Goal: Task Accomplishment & Management: Use online tool/utility

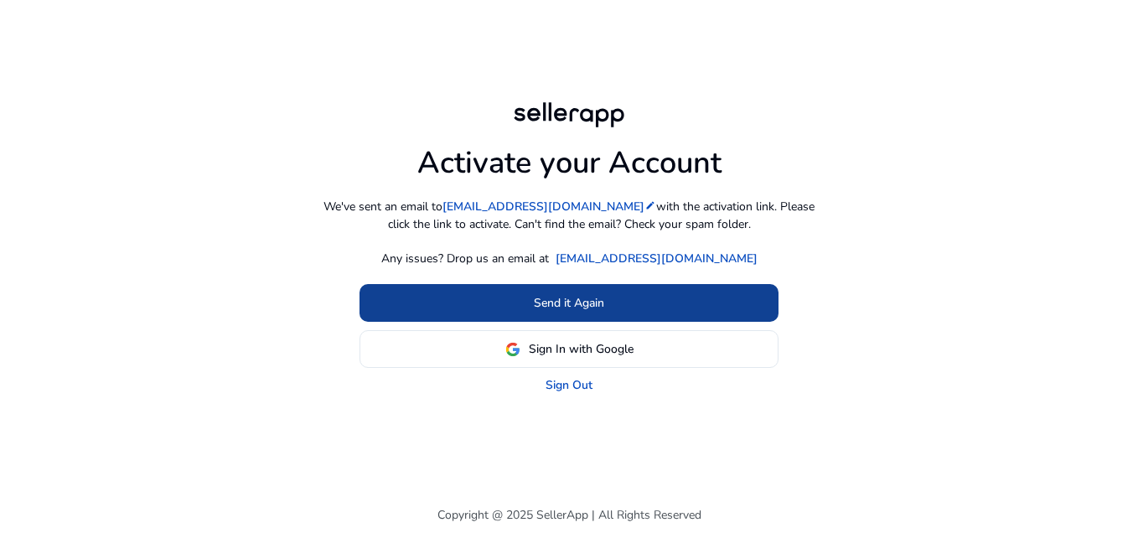
click at [654, 292] on span at bounding box center [569, 303] width 419 height 40
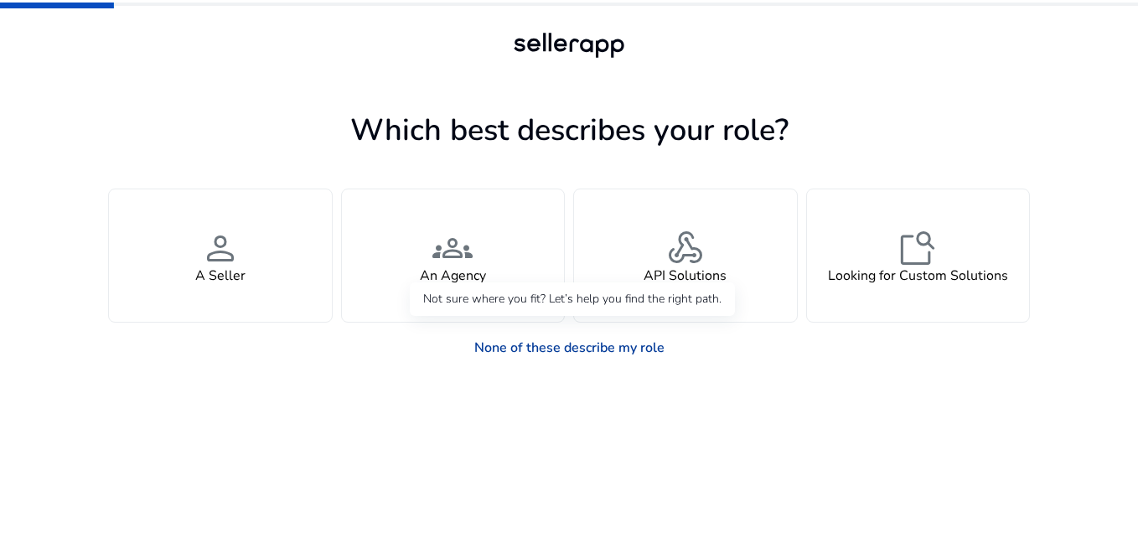
click at [541, 346] on link "None of these describe my role" at bounding box center [569, 348] width 217 height 34
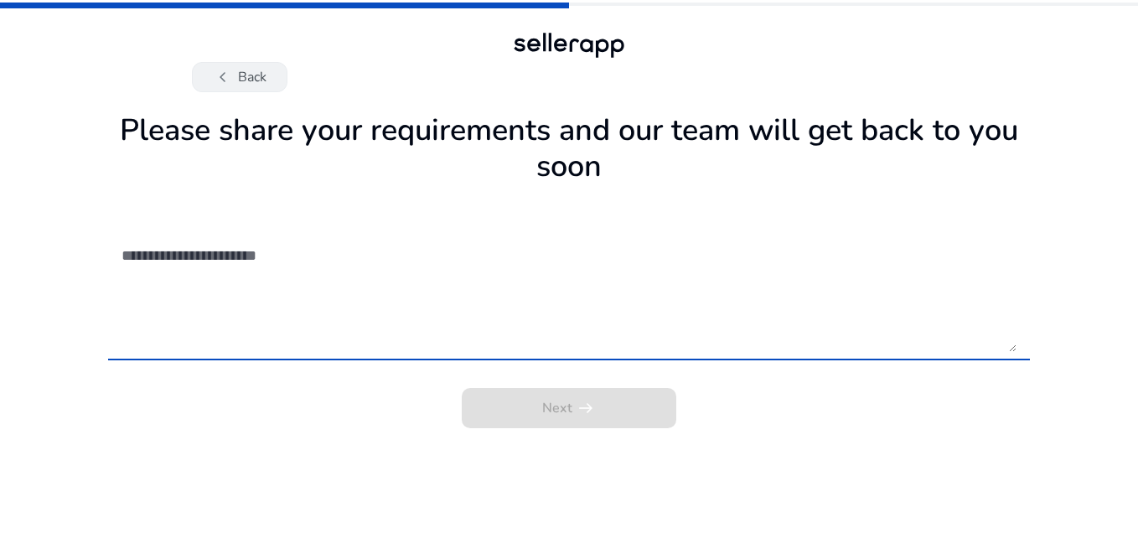
click at [257, 80] on button "chevron_left Back" at bounding box center [240, 77] width 96 height 30
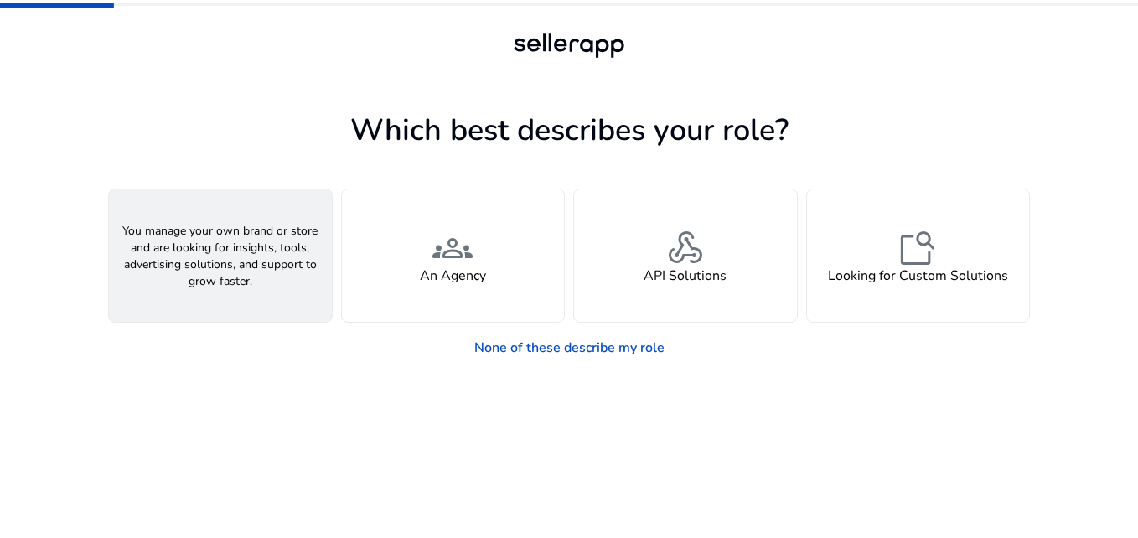
click at [248, 278] on div "person A Seller" at bounding box center [220, 255] width 223 height 132
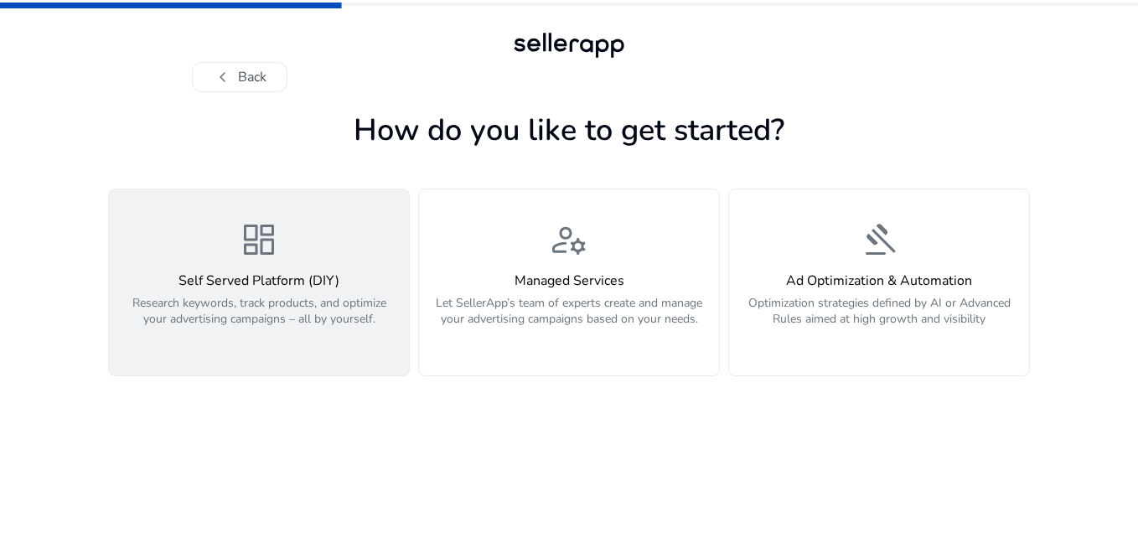
click at [322, 342] on p "Research keywords, track products, and optimize your advertising campaigns – al…" at bounding box center [259, 320] width 280 height 50
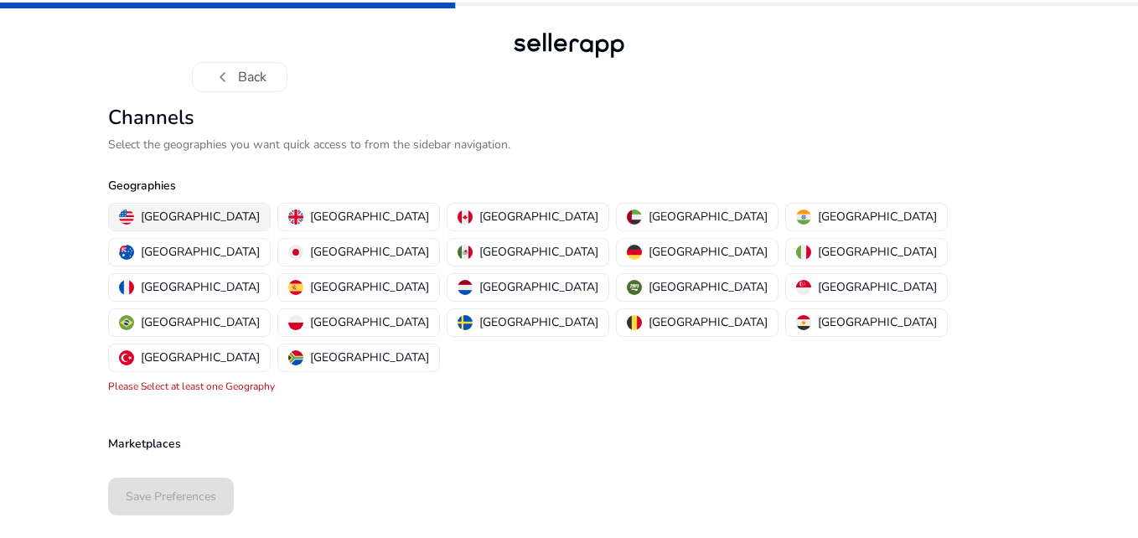
click at [185, 219] on p "[GEOGRAPHIC_DATA]" at bounding box center [200, 217] width 119 height 18
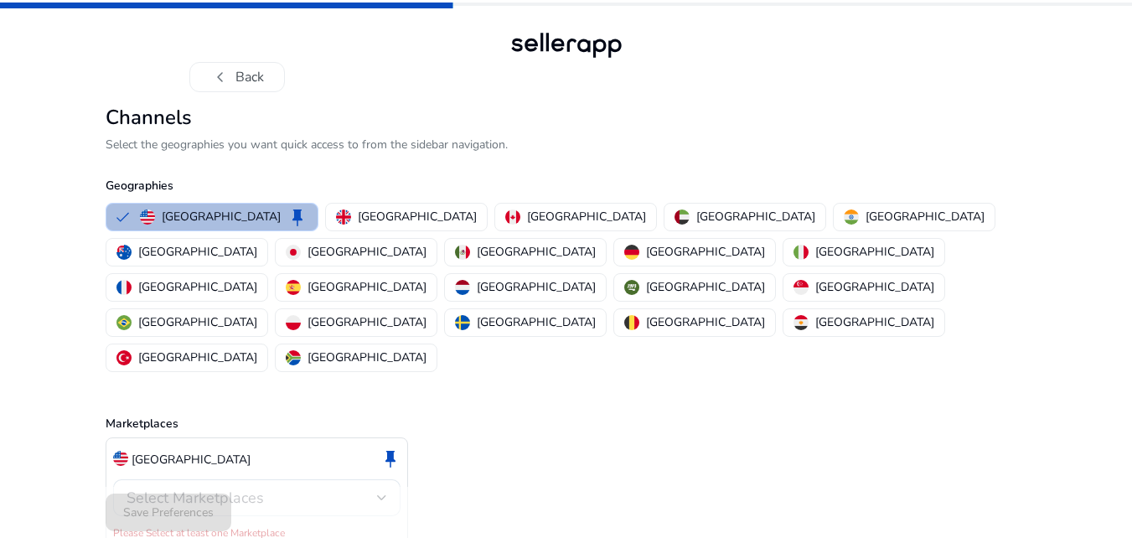
scroll to position [3, 0]
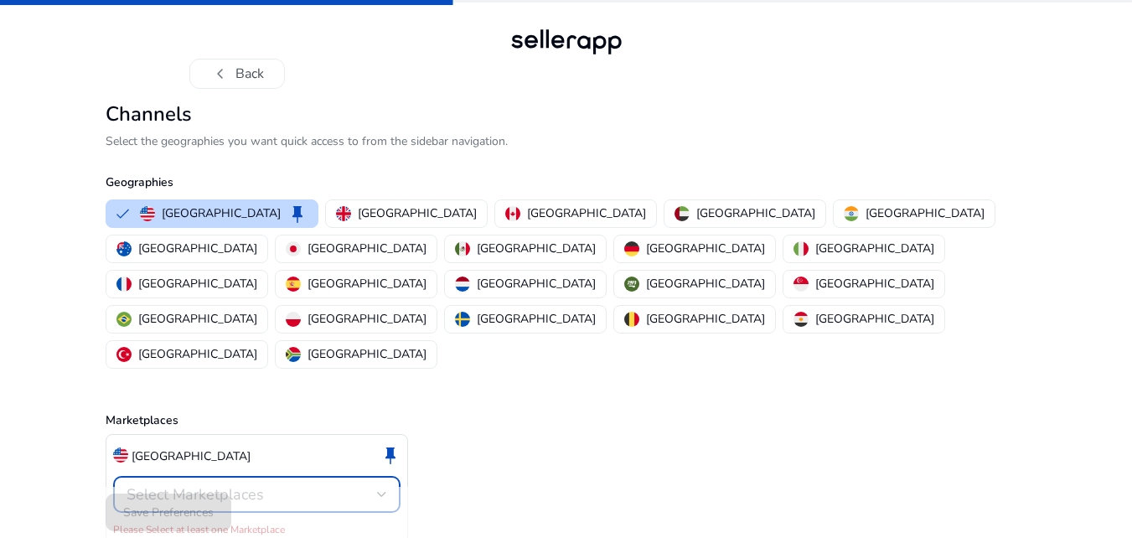
click at [334, 485] on div "Select Marketplaces" at bounding box center [252, 494] width 251 height 18
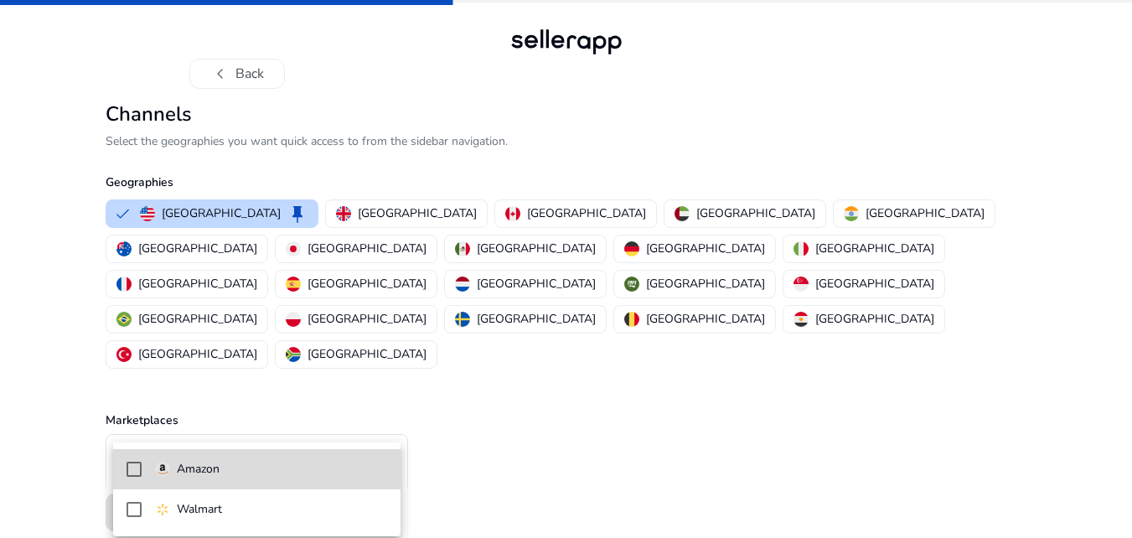
click at [330, 459] on mat-option "Amazon" at bounding box center [256, 469] width 287 height 40
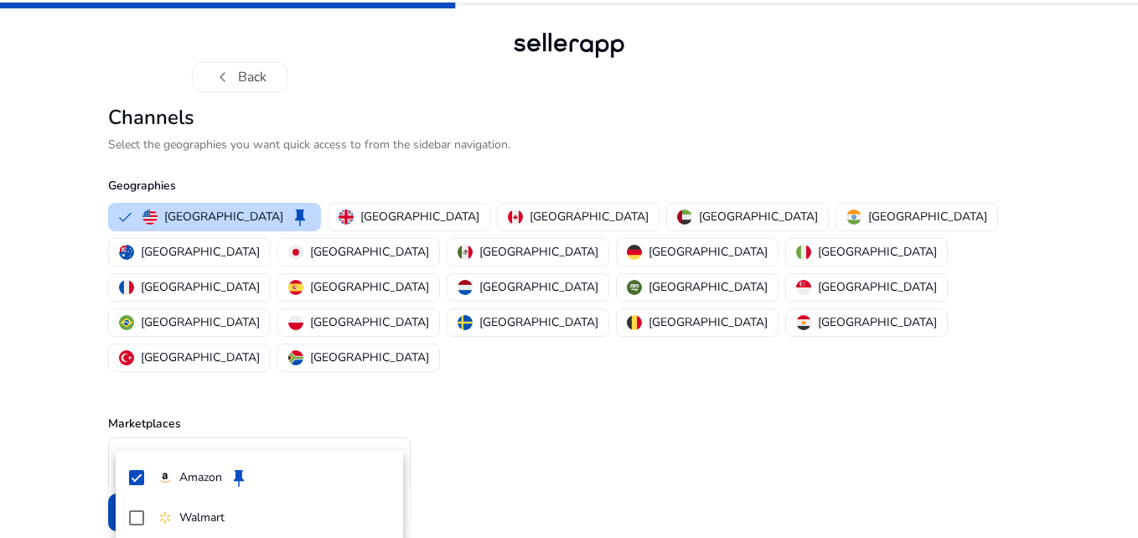
click at [699, 385] on div at bounding box center [569, 269] width 1138 height 538
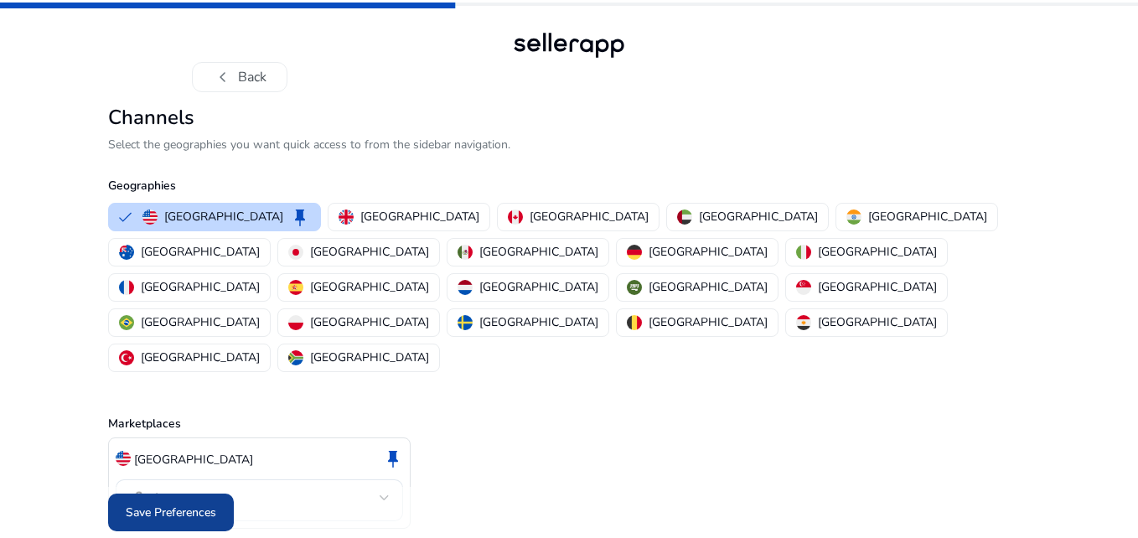
click at [189, 504] on span "Save Preferences" at bounding box center [171, 513] width 91 height 18
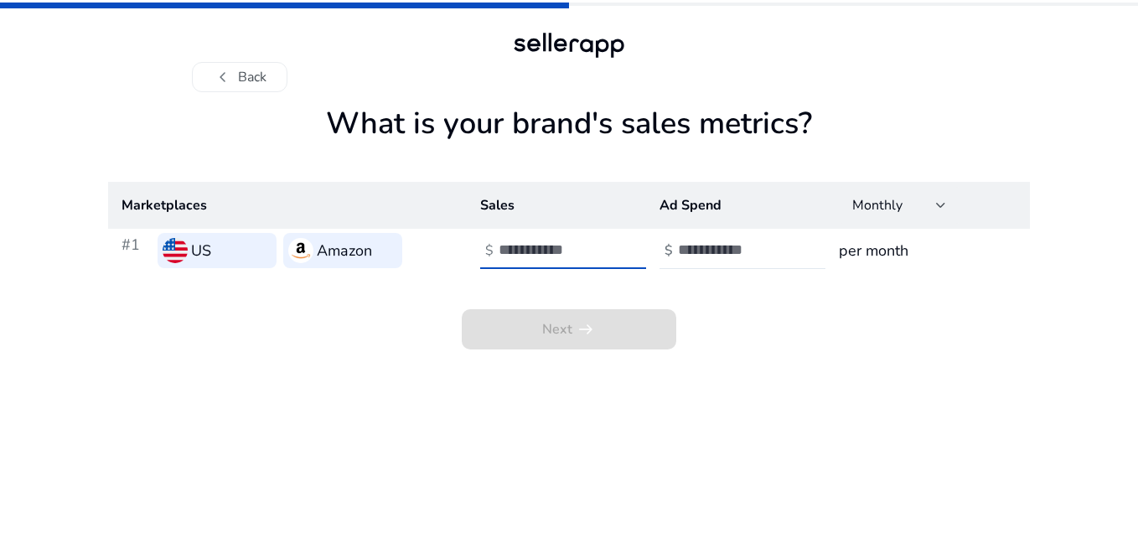
click at [571, 246] on input "number" at bounding box center [555, 250] width 113 height 18
click at [691, 255] on input "number" at bounding box center [734, 250] width 113 height 18
click at [591, 249] on input "****" at bounding box center [555, 250] width 113 height 18
type input "*"
type input "****"
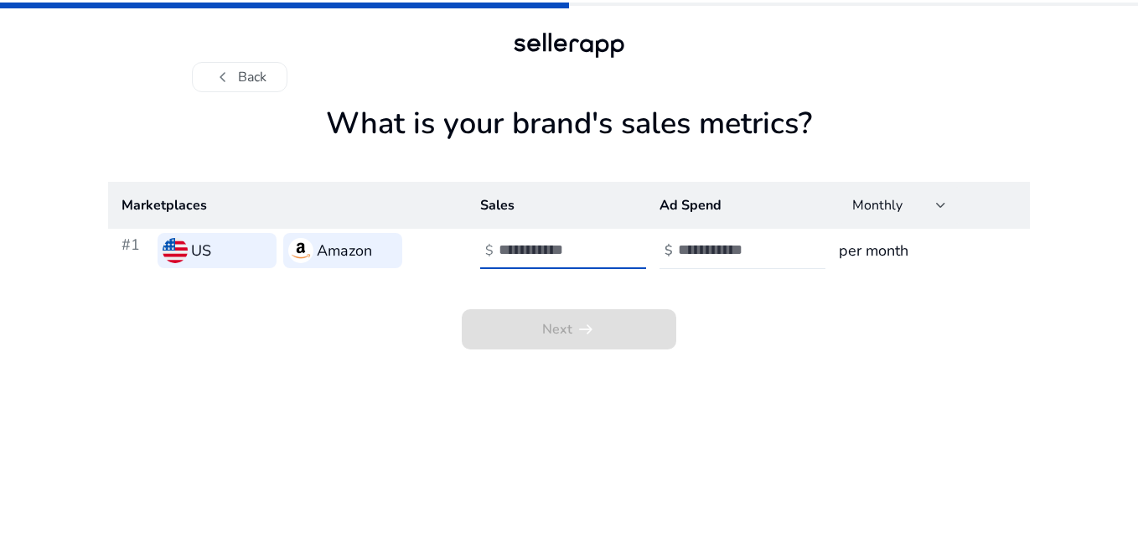
click at [691, 247] on input "number" at bounding box center [734, 250] width 113 height 18
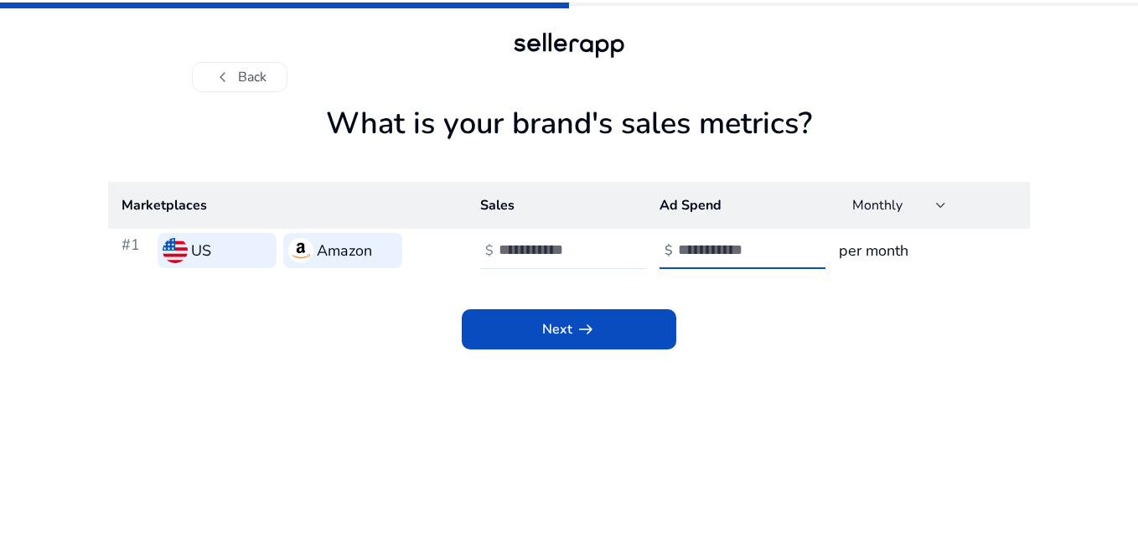
type input "****"
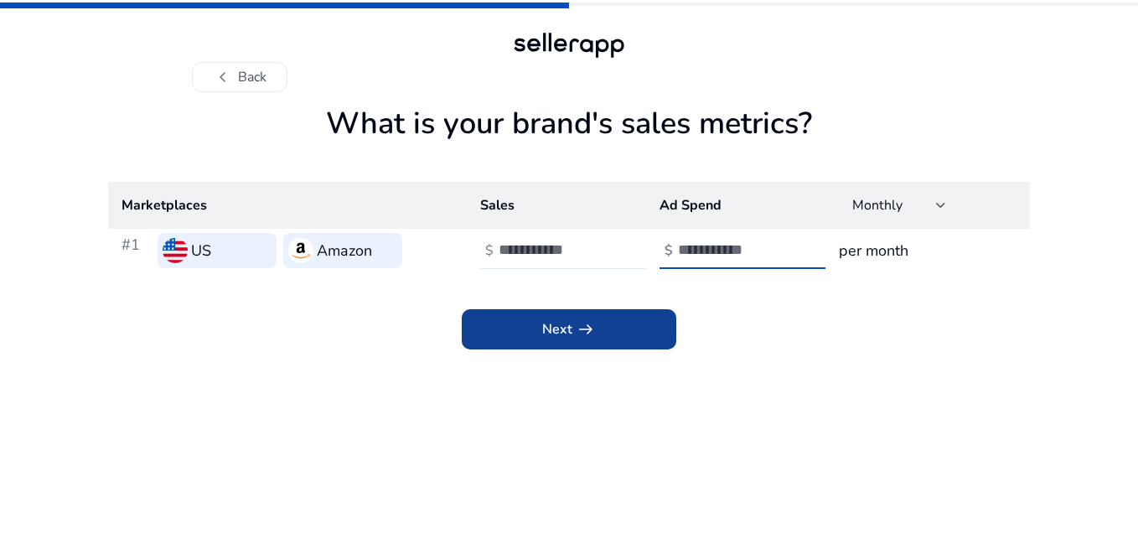
click at [662, 317] on span at bounding box center [569, 329] width 215 height 40
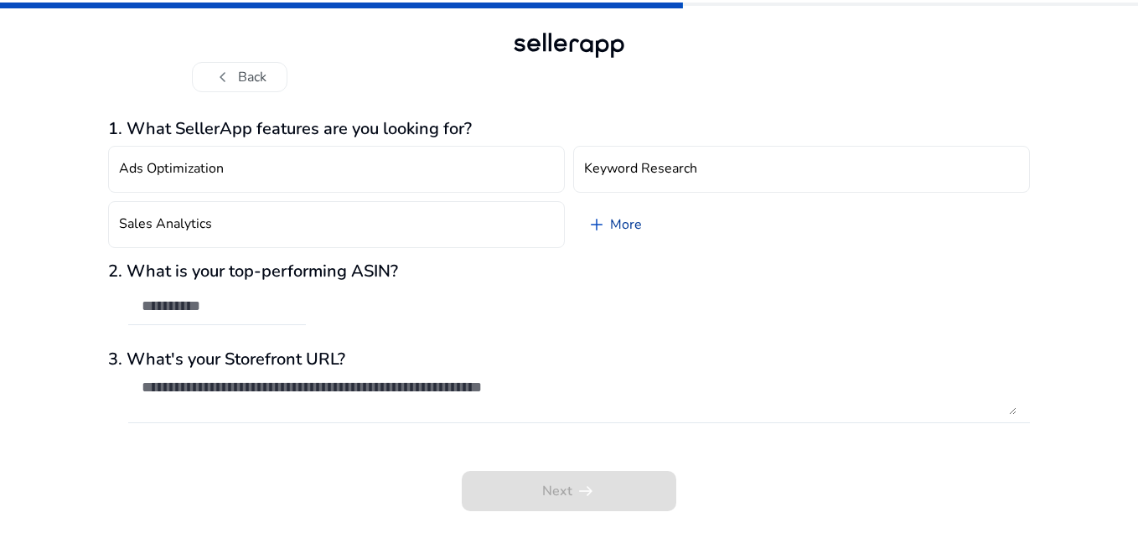
click at [646, 225] on link "add More" at bounding box center [614, 224] width 82 height 47
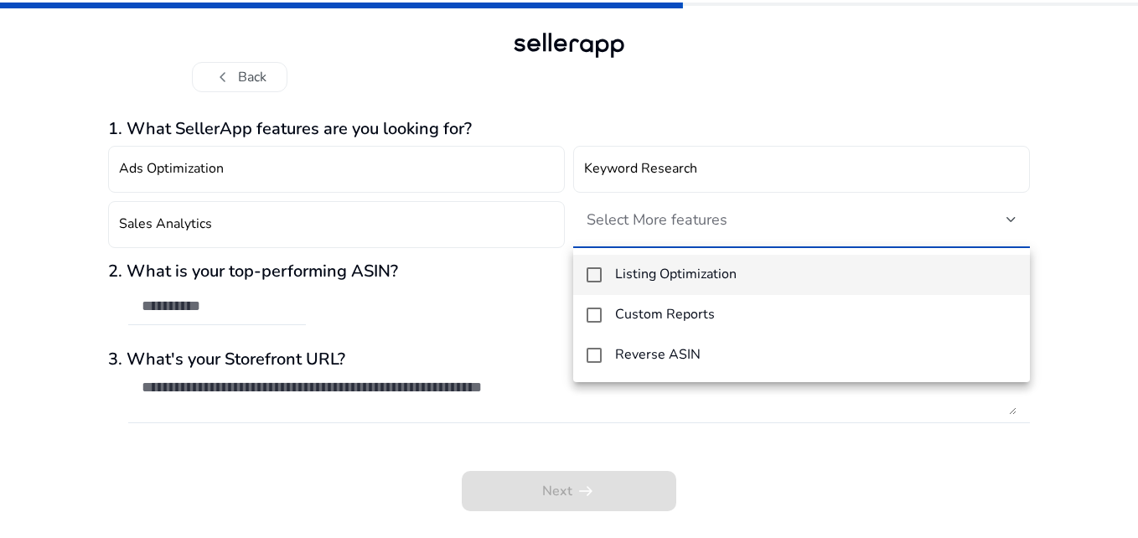
click at [663, 271] on h4 "Listing Optimization" at bounding box center [676, 274] width 122 height 16
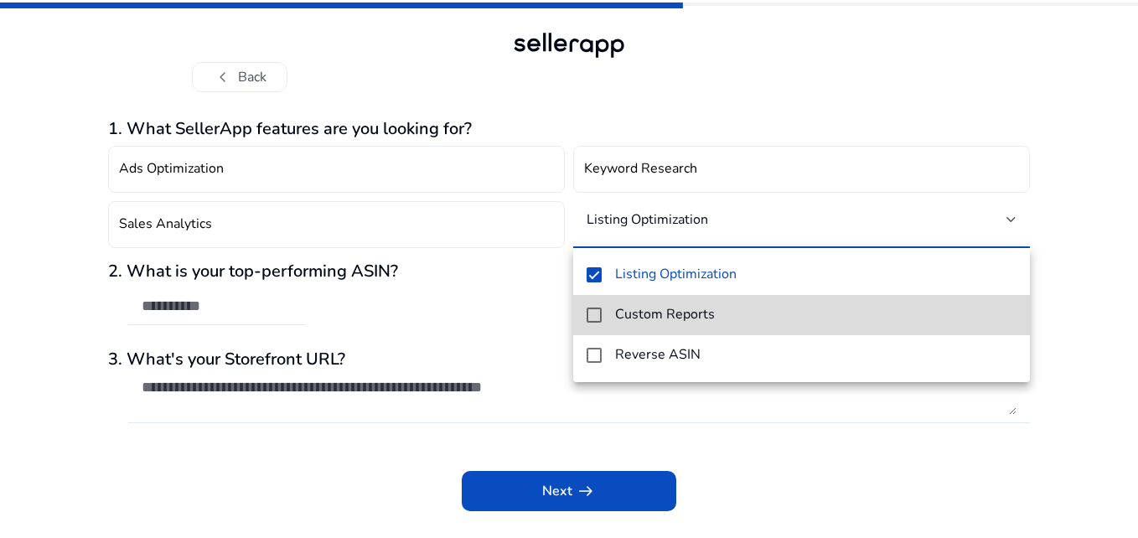
click at [686, 319] on h4 "Custom Reports" at bounding box center [665, 315] width 100 height 16
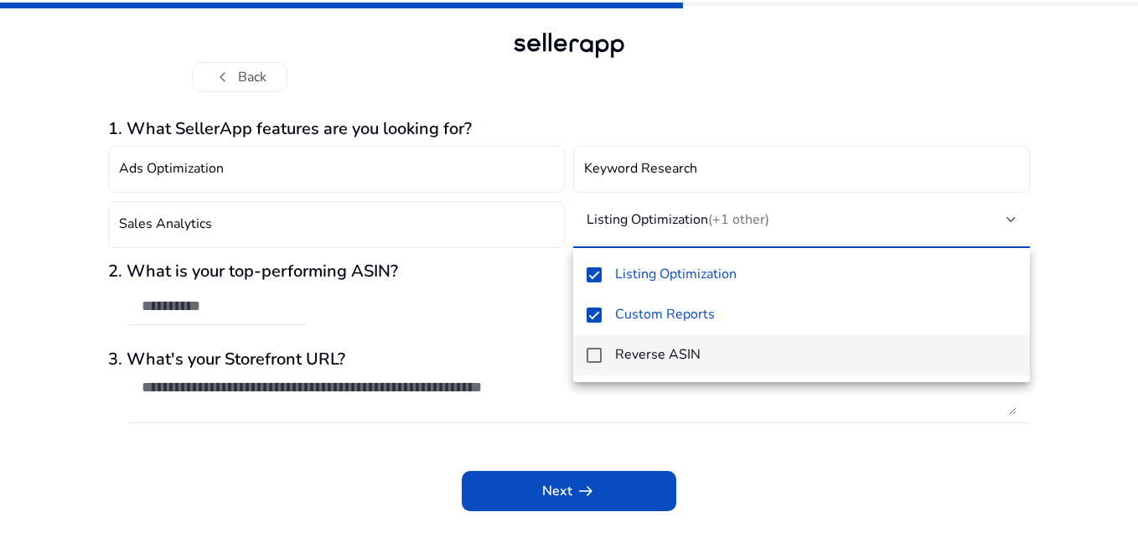
click at [672, 357] on h4 "Reverse ASIN" at bounding box center [657, 355] width 85 height 16
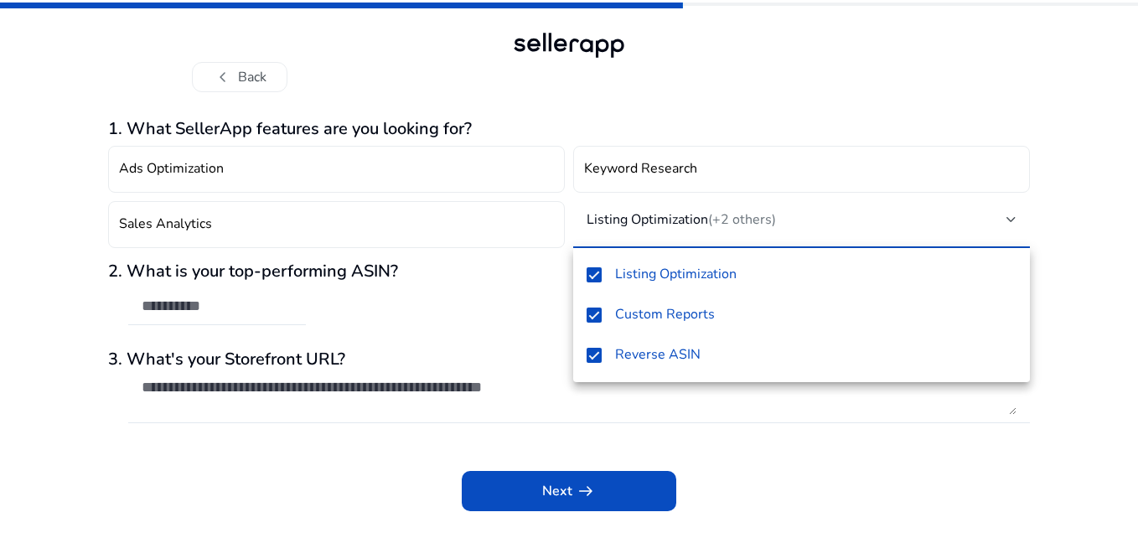
click at [778, 424] on div at bounding box center [569, 269] width 1138 height 538
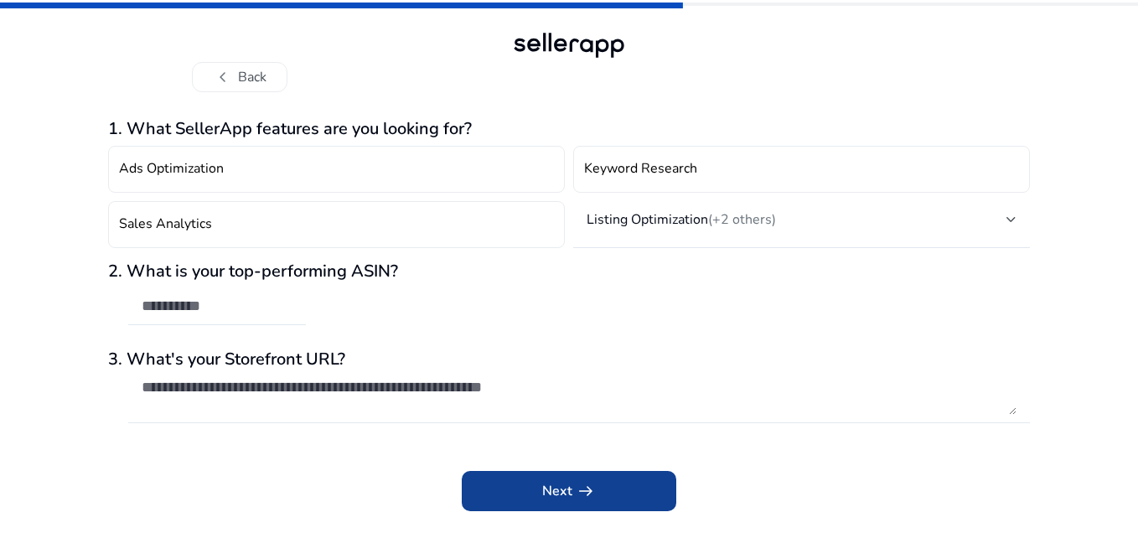
click at [506, 484] on span at bounding box center [569, 491] width 215 height 40
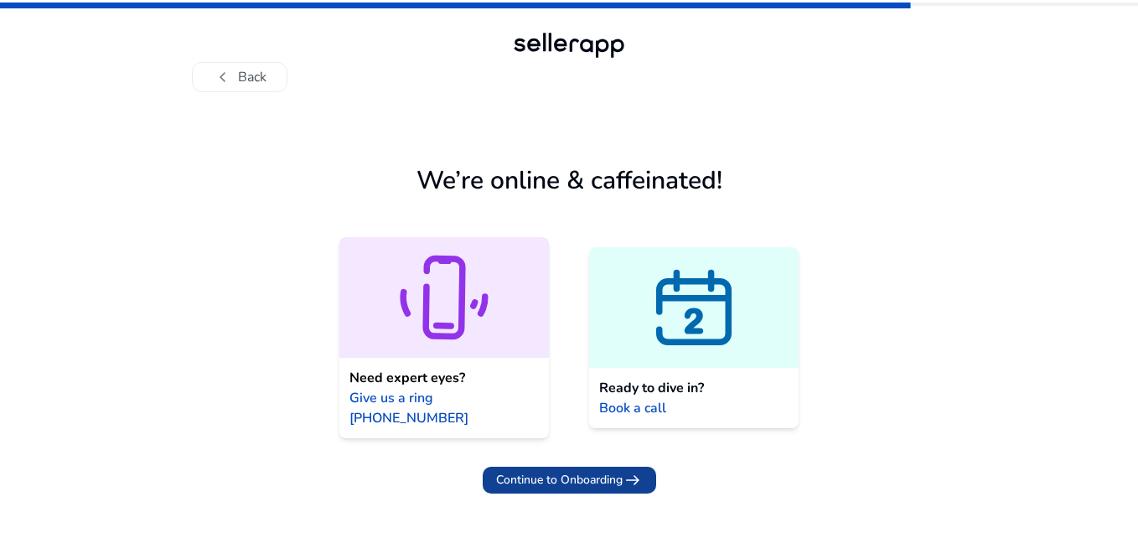
click at [516, 470] on span "Continue to Onboarding arrow_right_alt" at bounding box center [569, 480] width 147 height 20
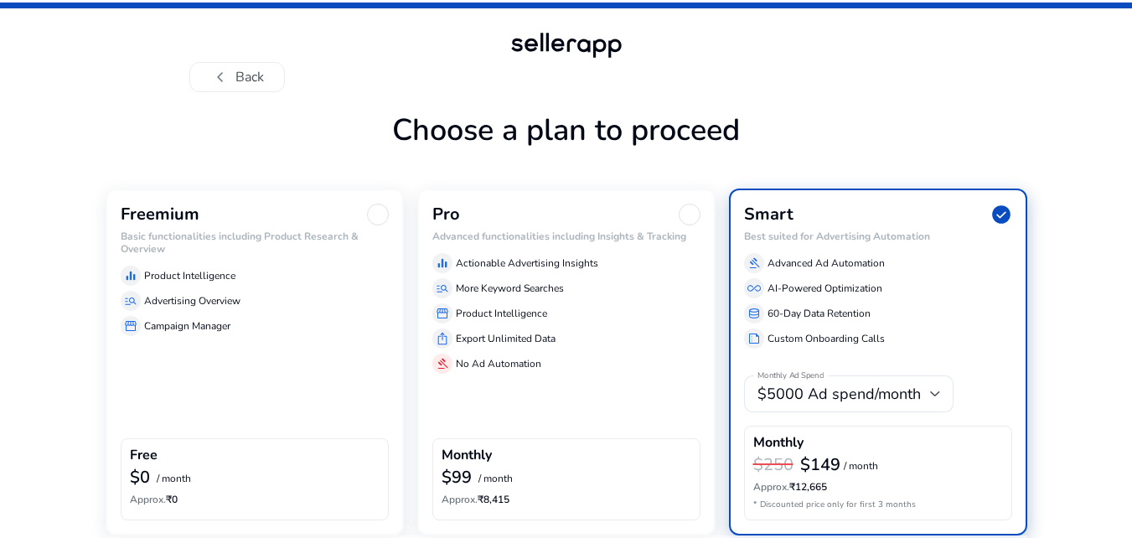
scroll to position [71, 0]
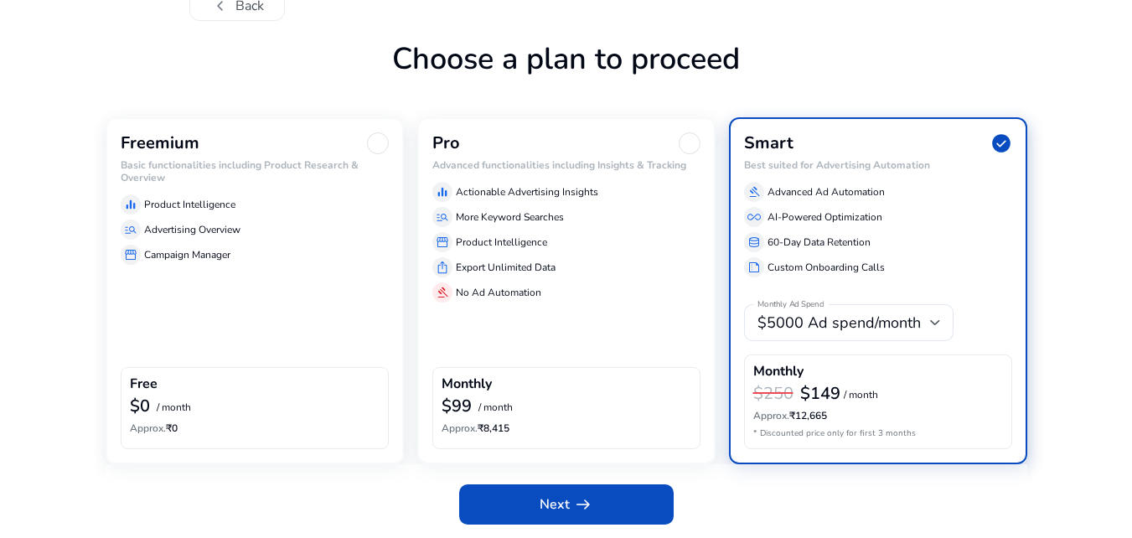
click at [313, 282] on div "Freemium Basic functionalities including Product Research & Overview equalizer …" at bounding box center [255, 290] width 298 height 346
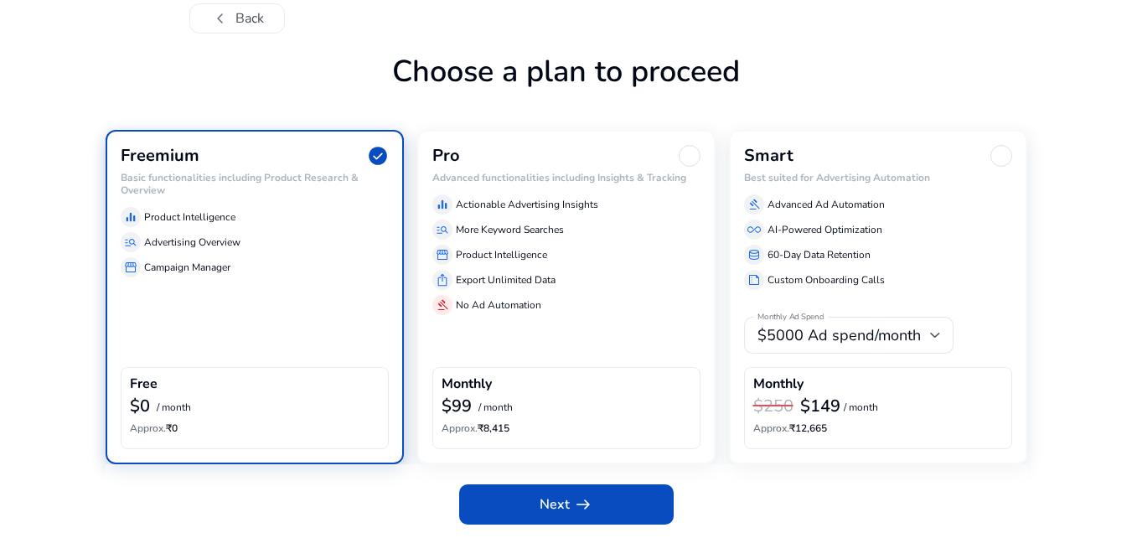
scroll to position [59, 0]
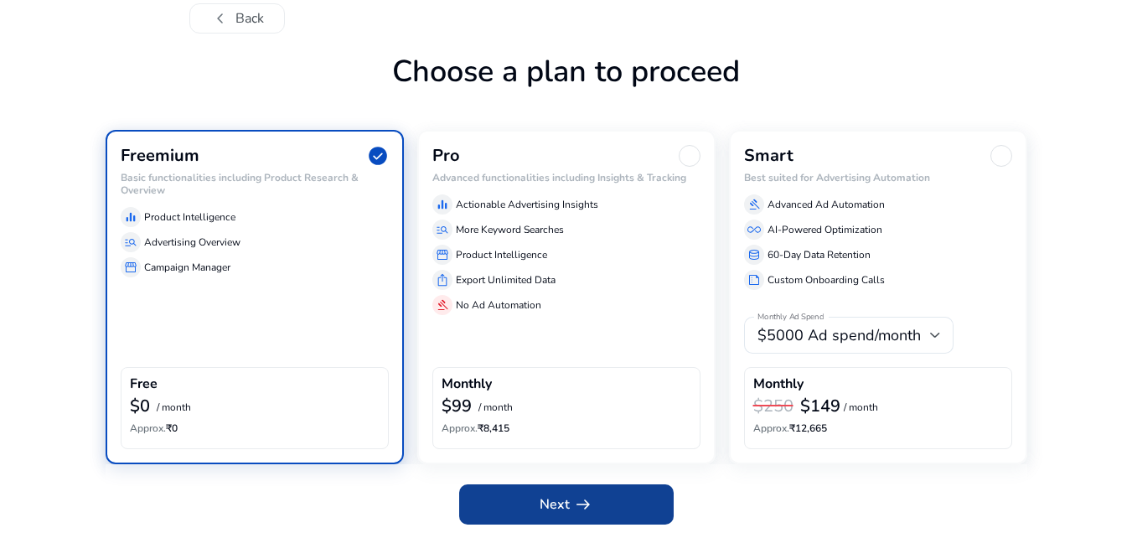
click at [548, 494] on span "Next arrow_right_alt" at bounding box center [567, 504] width 54 height 20
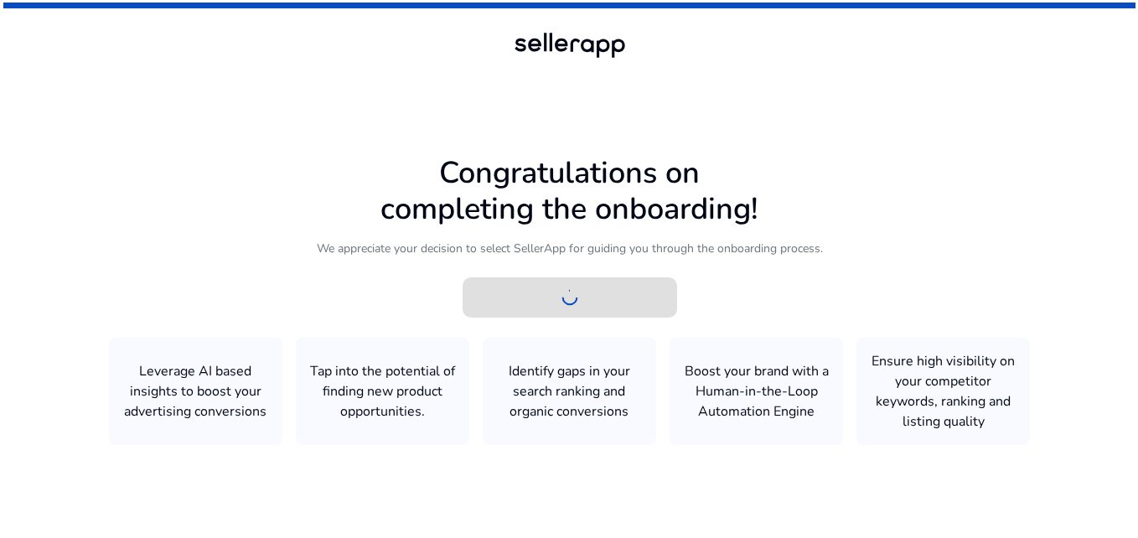
scroll to position [0, 0]
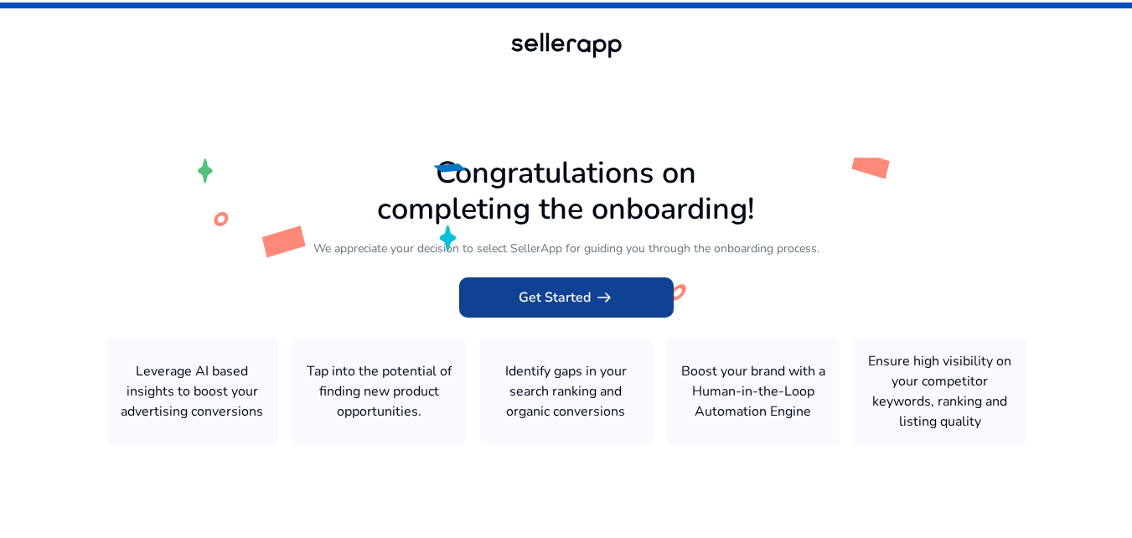
click at [607, 310] on span at bounding box center [566, 297] width 215 height 40
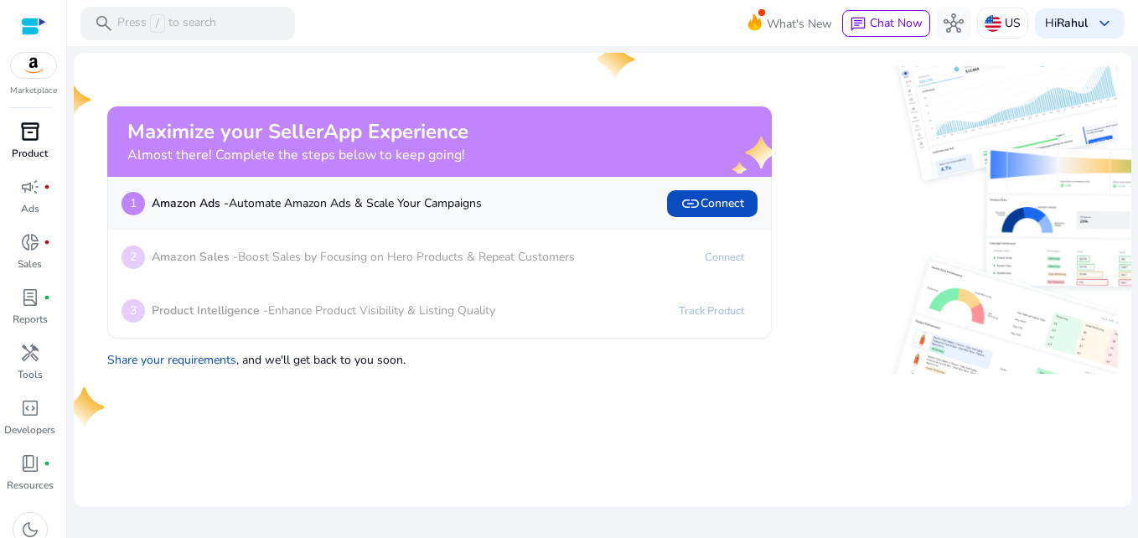
click at [34, 132] on span "inventory_2" at bounding box center [30, 132] width 20 height 20
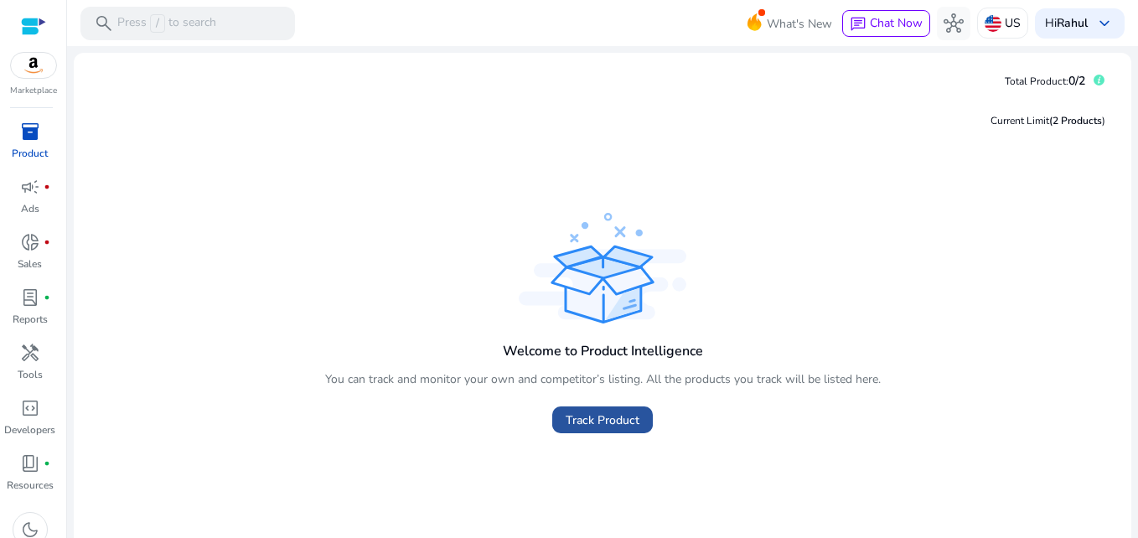
click at [587, 419] on span "Track Product" at bounding box center [603, 420] width 74 height 18
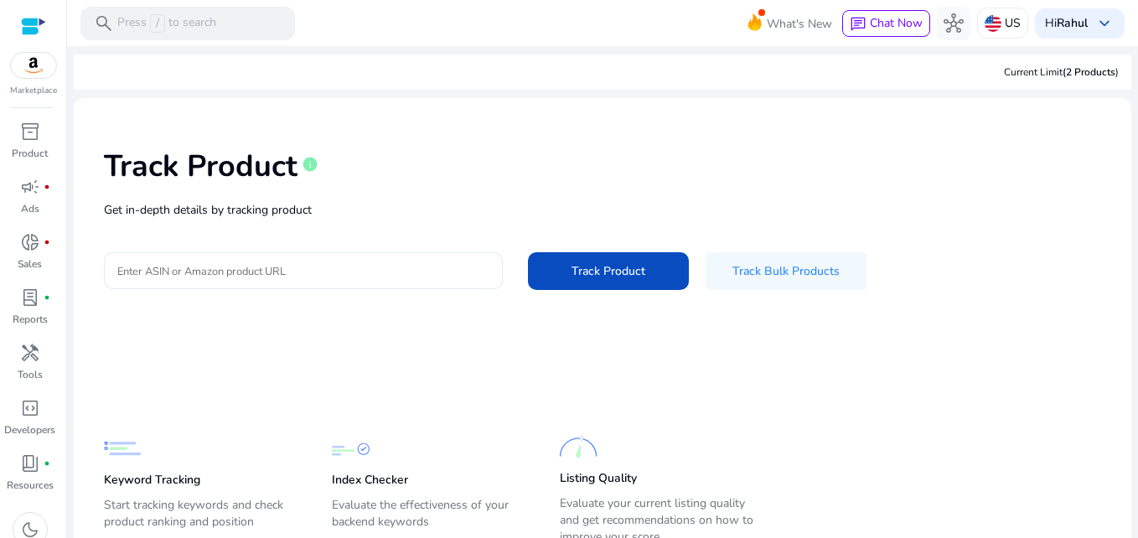
click at [343, 271] on input "Enter ASIN or Amazon product URL" at bounding box center [303, 270] width 372 height 18
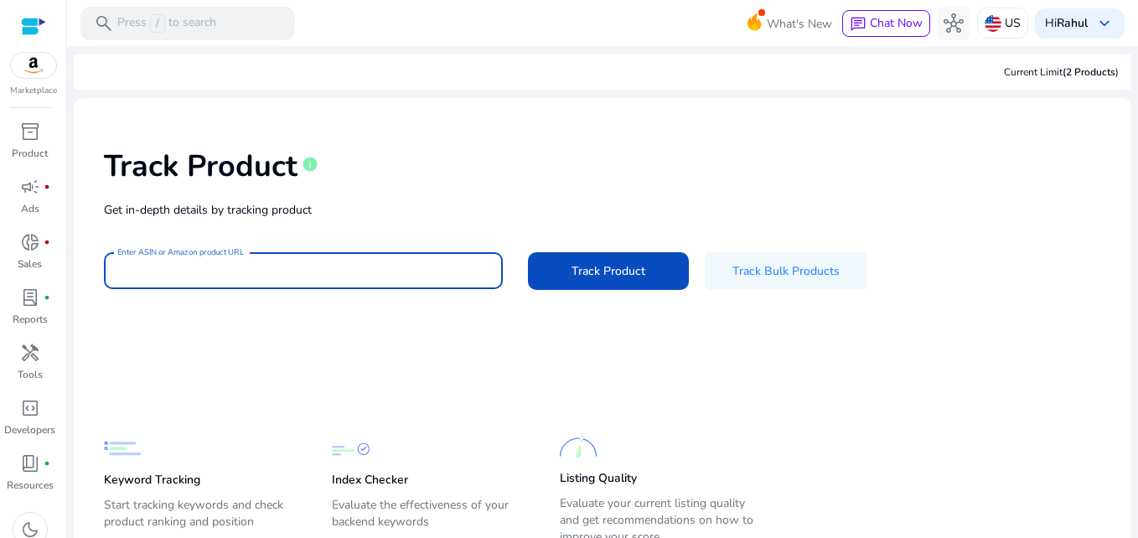
paste input "**********"
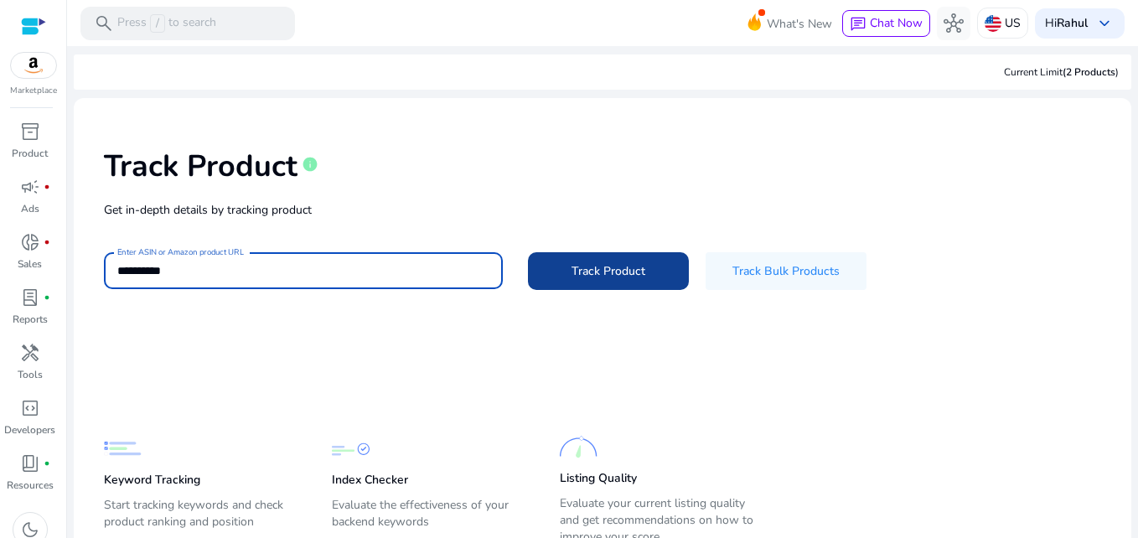
type input "**********"
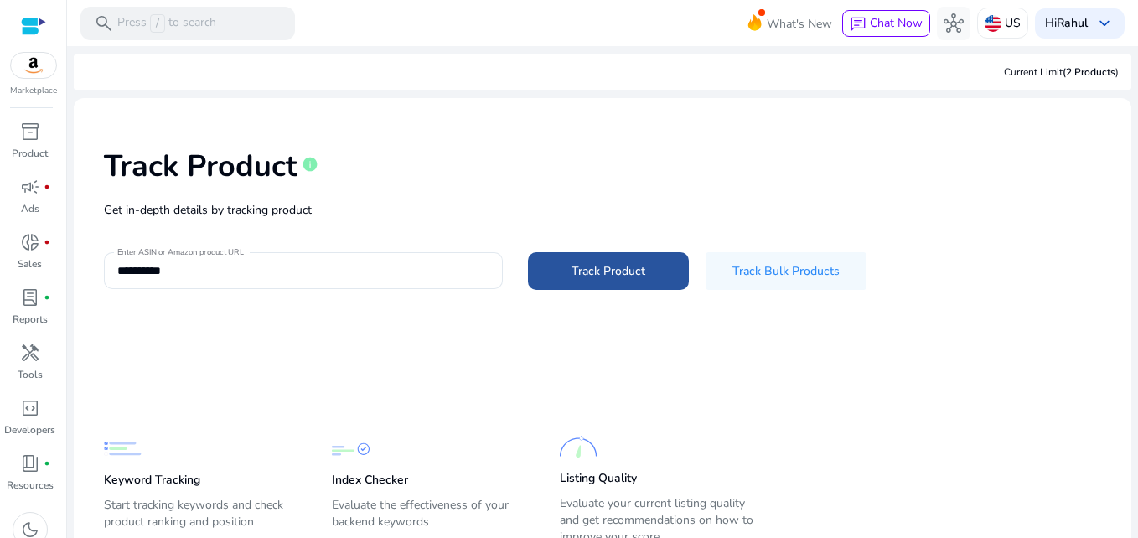
click at [622, 266] on span "Track Product" at bounding box center [609, 271] width 74 height 18
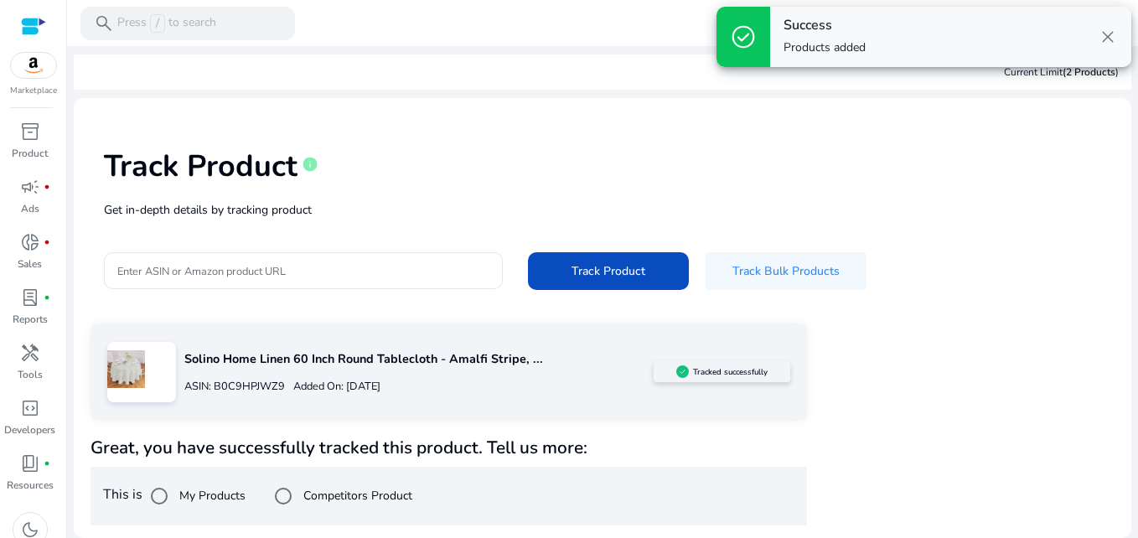
click at [1105, 39] on span "close" at bounding box center [1108, 37] width 20 height 20
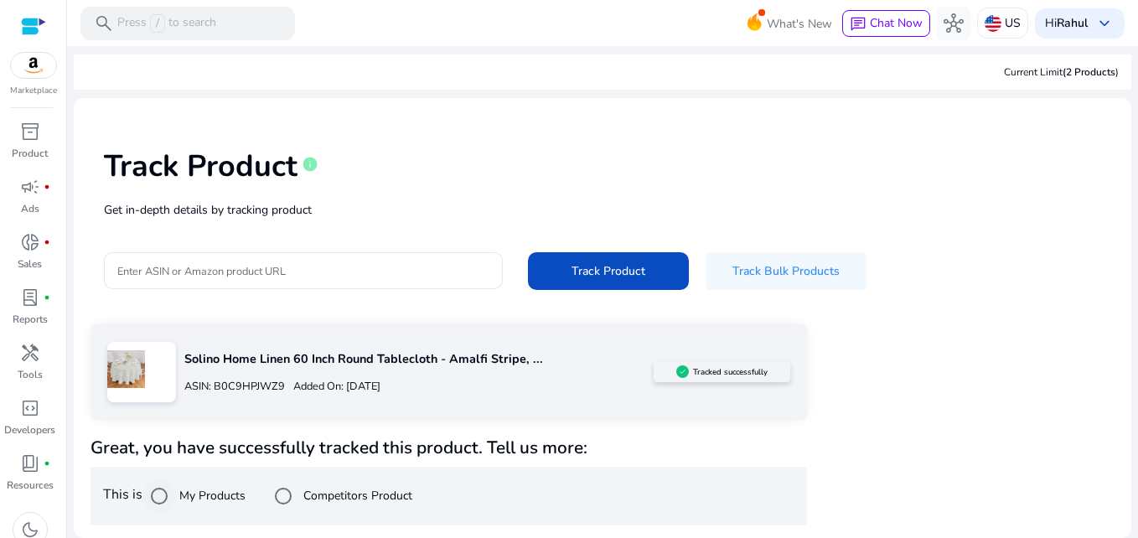
click at [191, 493] on label "My Products" at bounding box center [211, 496] width 70 height 18
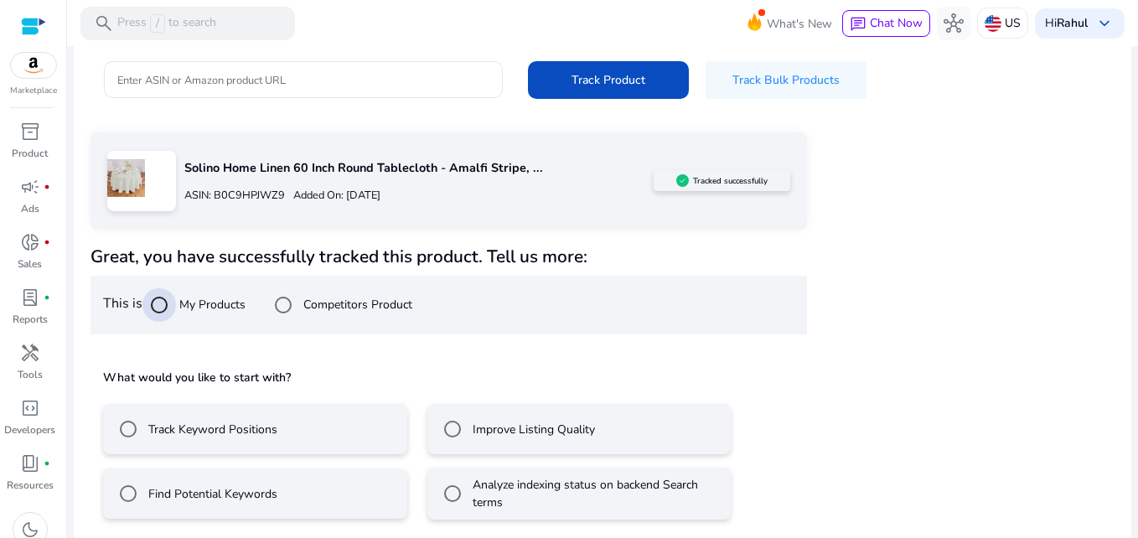
scroll to position [198, 0]
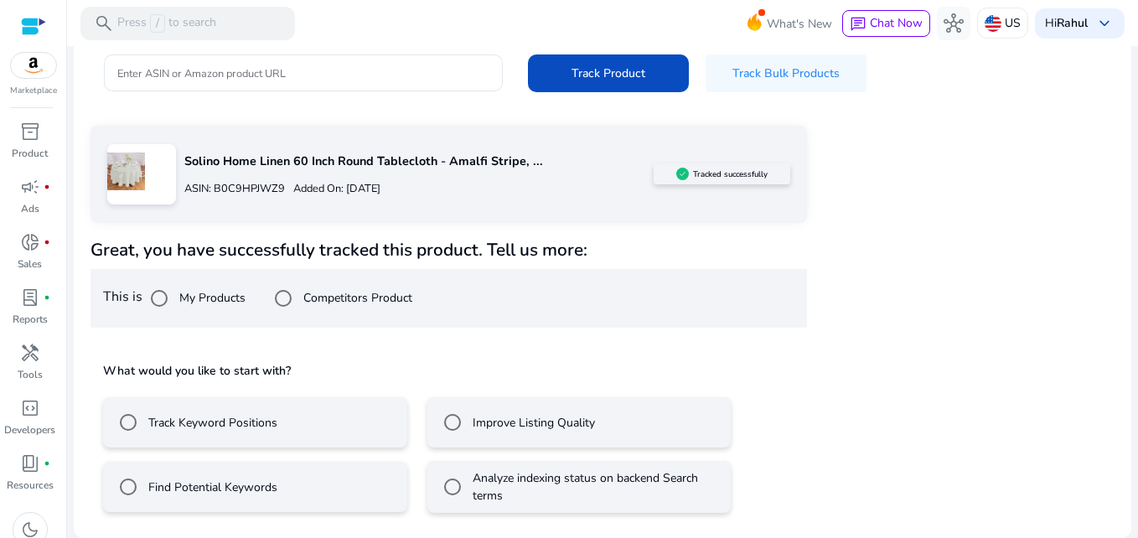
click at [174, 423] on label "Track Keyword Positions" at bounding box center [211, 423] width 132 height 18
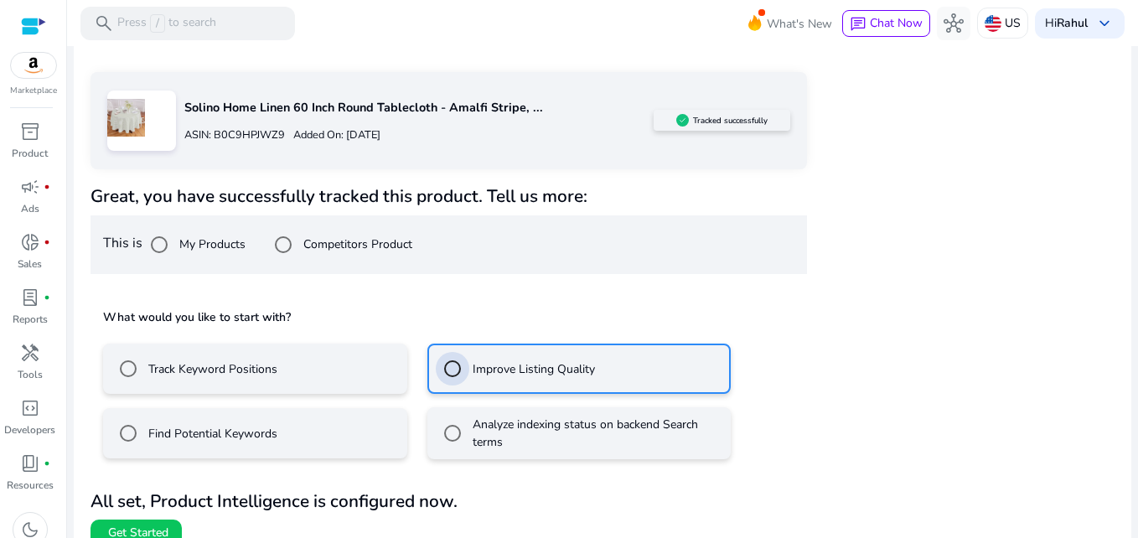
scroll to position [272, 0]
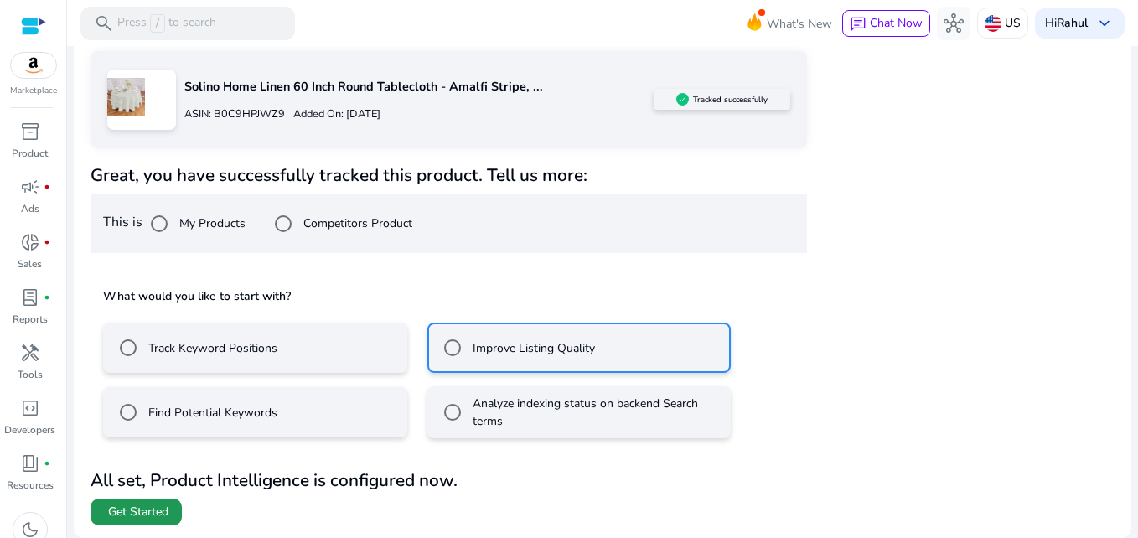
click at [163, 504] on span "Get Started" at bounding box center [138, 512] width 60 height 17
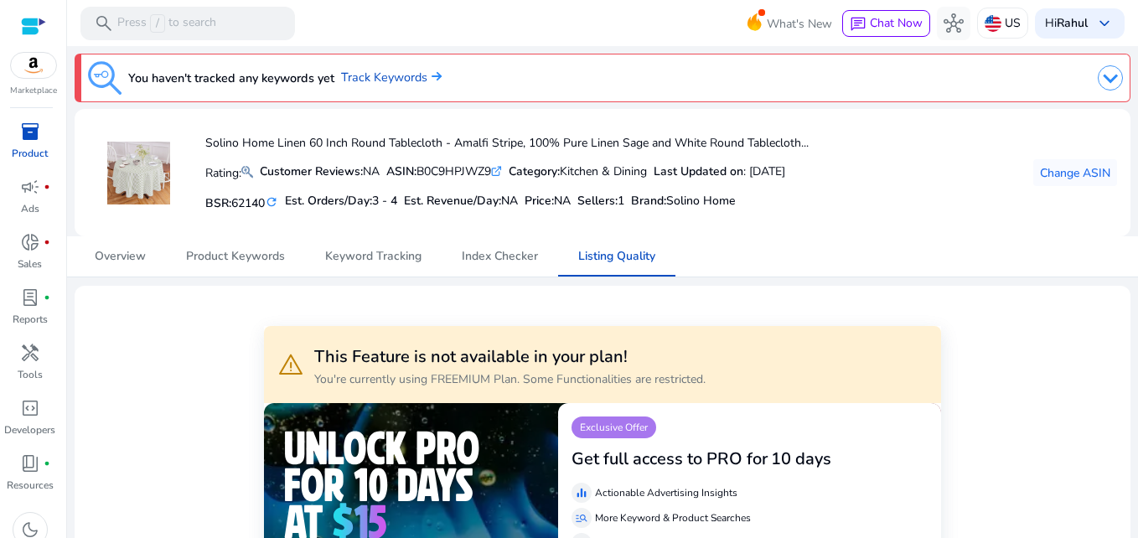
scroll to position [168, 0]
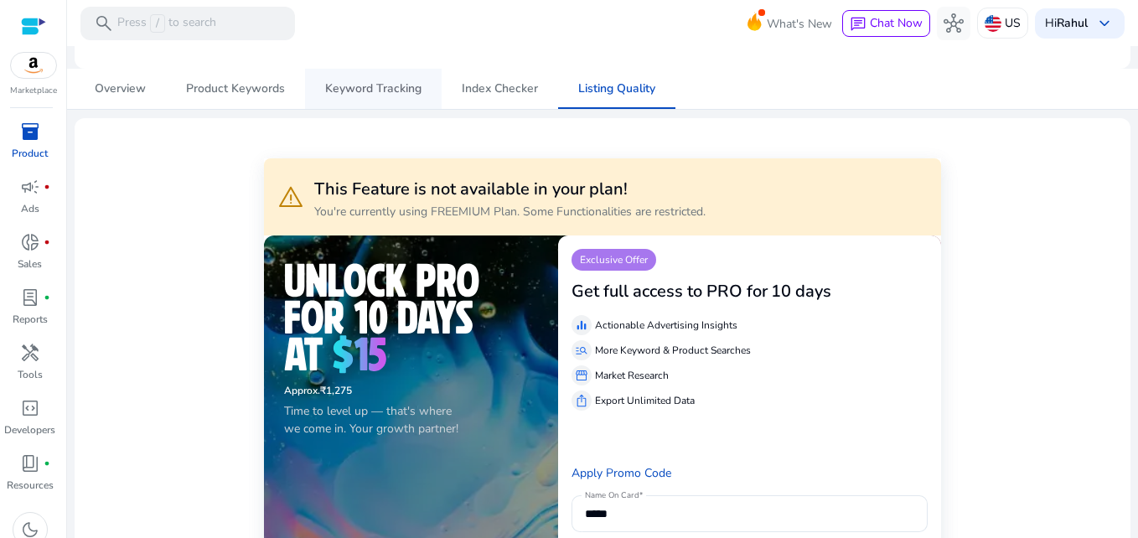
click at [383, 91] on span "Keyword Tracking" at bounding box center [373, 89] width 96 height 12
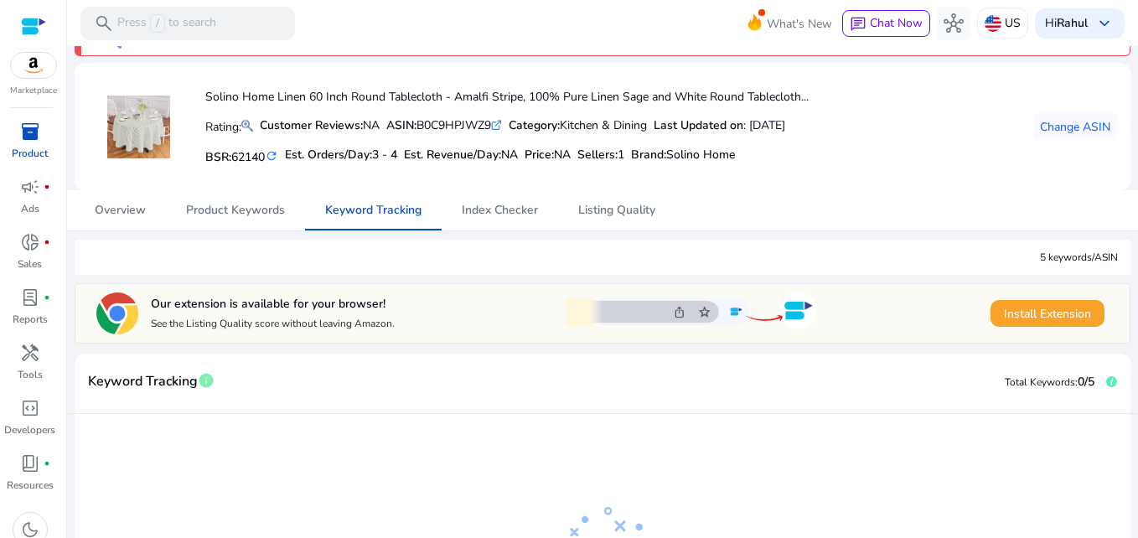
scroll to position [84, 0]
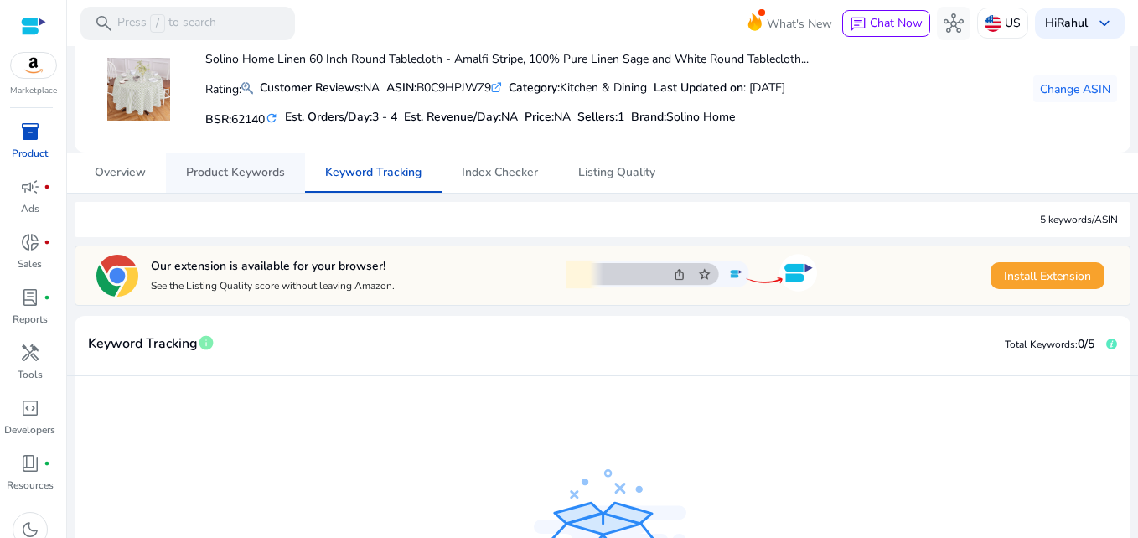
click at [241, 167] on span "Product Keywords" at bounding box center [235, 173] width 99 height 12
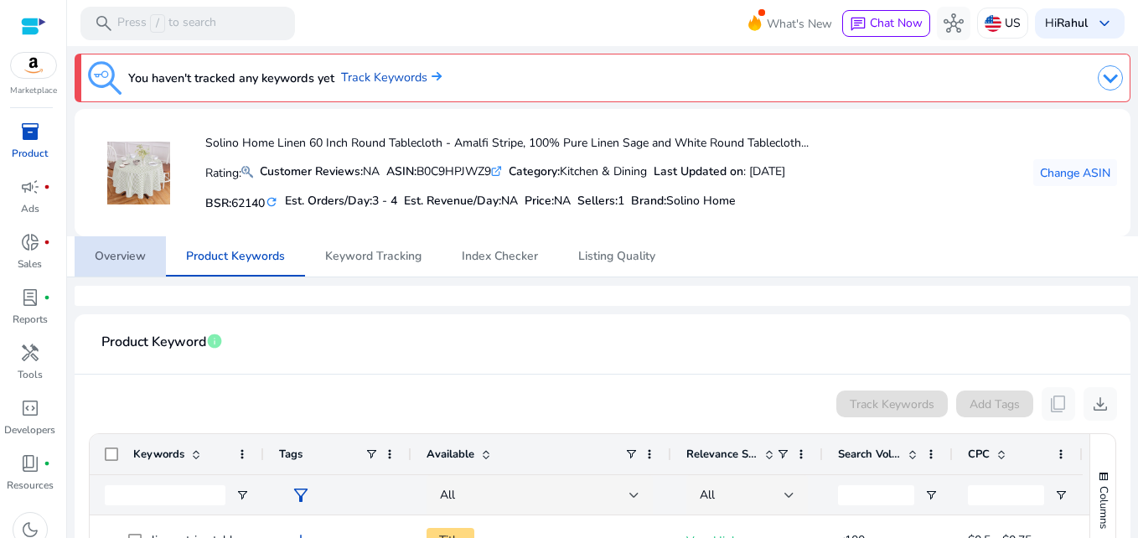
click at [132, 268] on span "Overview" at bounding box center [120, 256] width 51 height 40
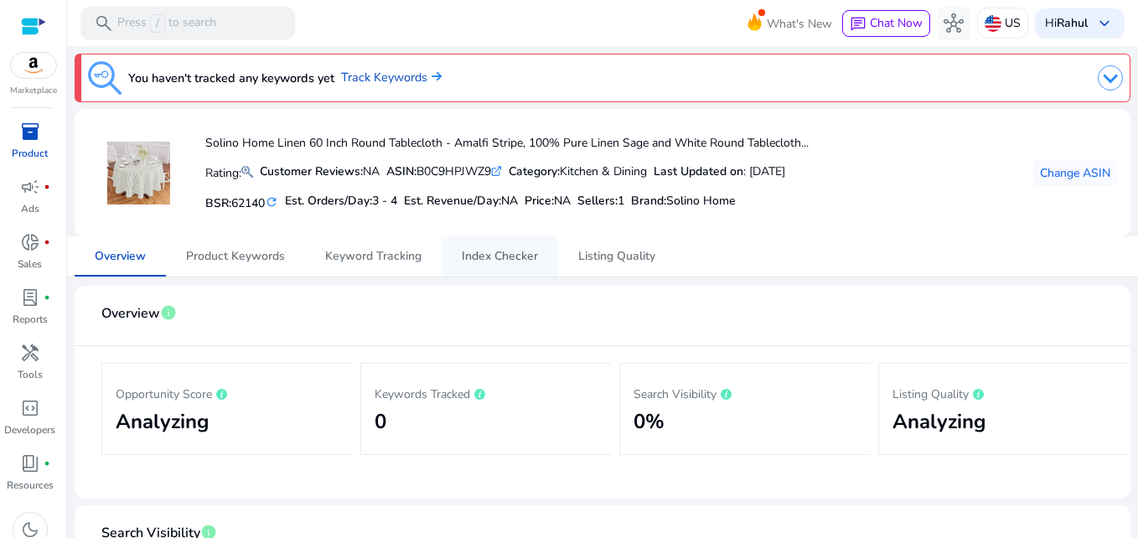
click at [511, 254] on span "Index Checker" at bounding box center [500, 257] width 76 height 12
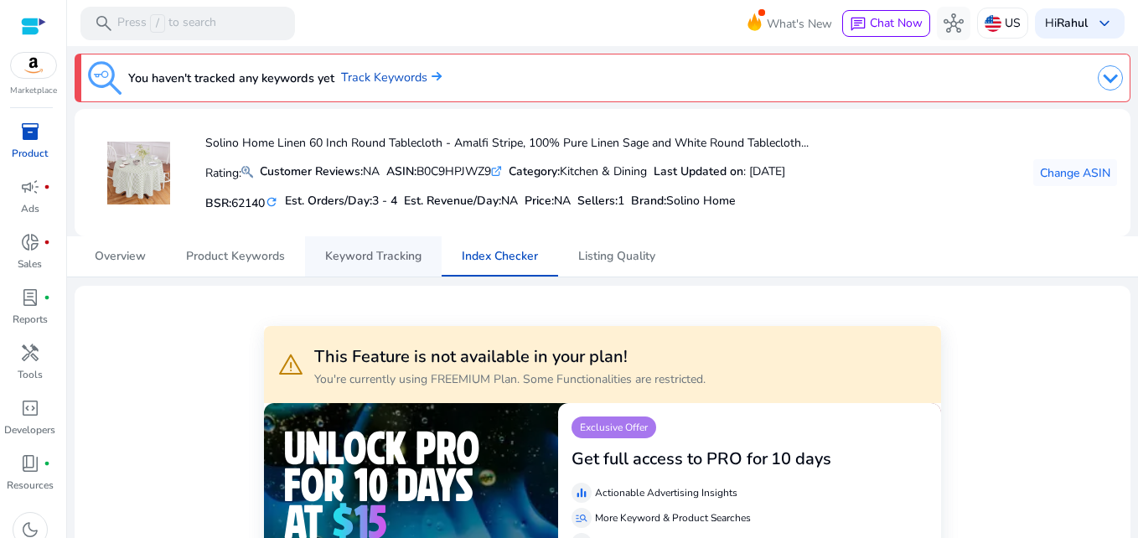
click at [377, 252] on span "Keyword Tracking" at bounding box center [373, 257] width 96 height 12
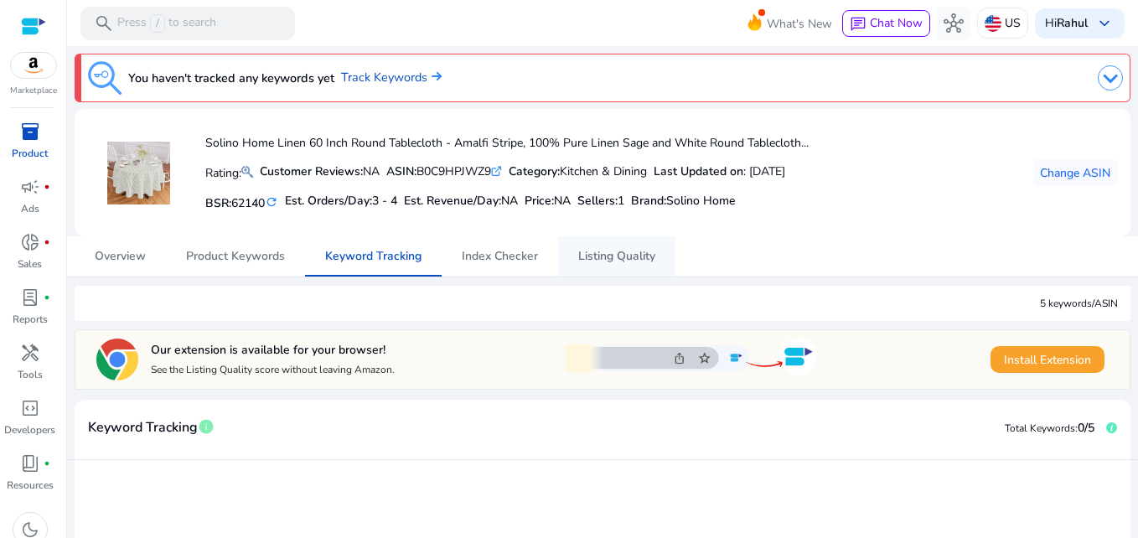
click at [584, 257] on span "Listing Quality" at bounding box center [616, 257] width 77 height 12
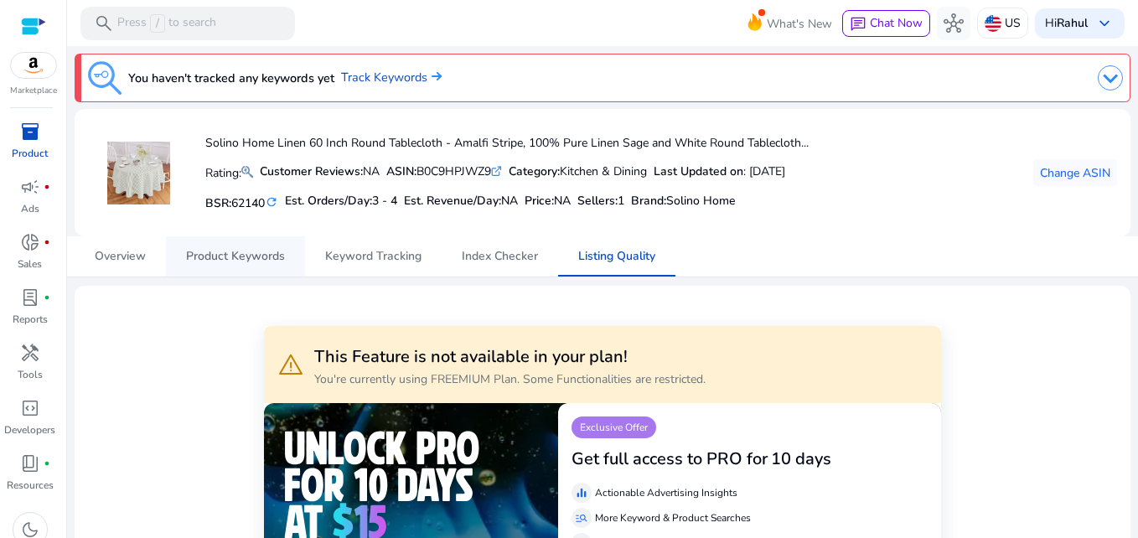
click at [272, 253] on span "Product Keywords" at bounding box center [235, 257] width 99 height 12
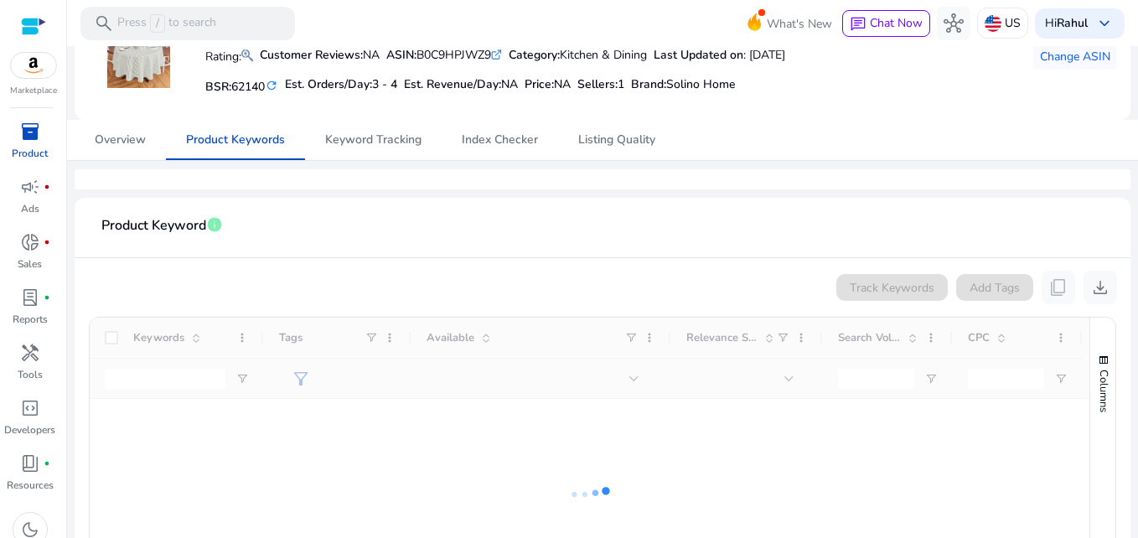
scroll to position [313, 0]
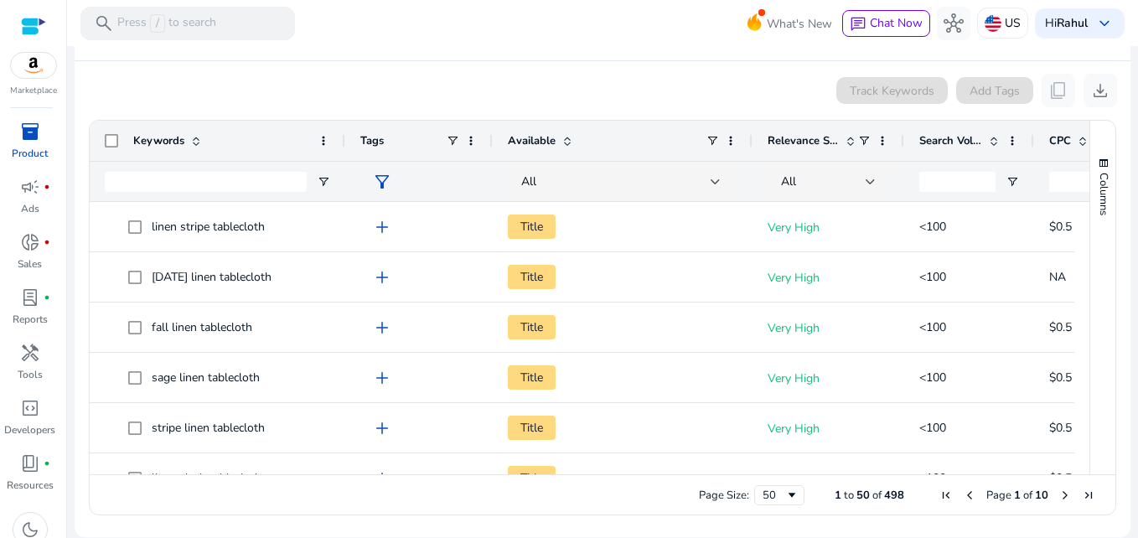
drag, startPoint x: 276, startPoint y: 138, endPoint x: 343, endPoint y: 142, distance: 67.2
click at [343, 142] on div at bounding box center [344, 141] width 7 height 40
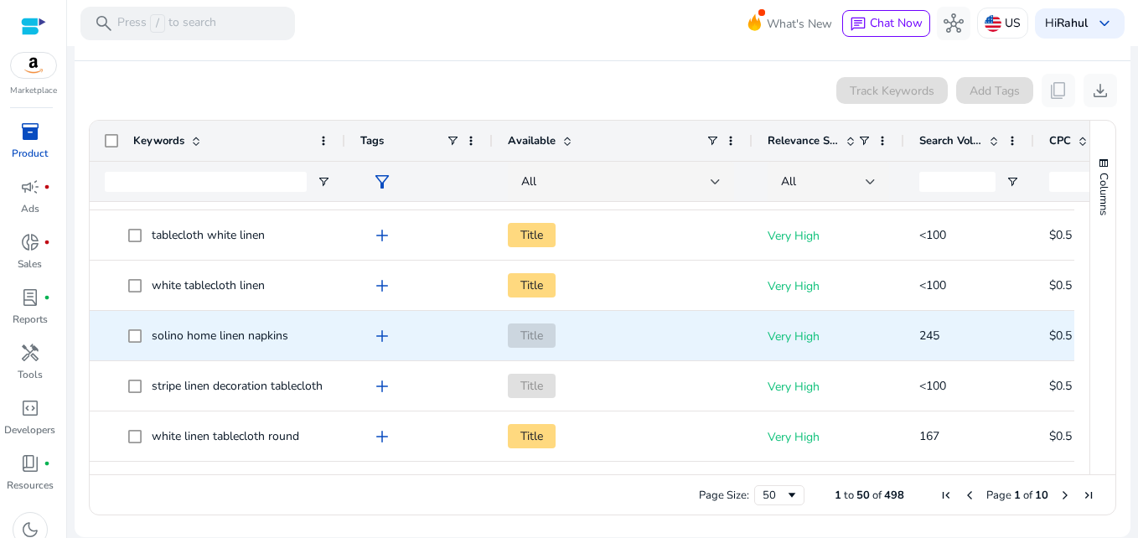
scroll to position [0, 0]
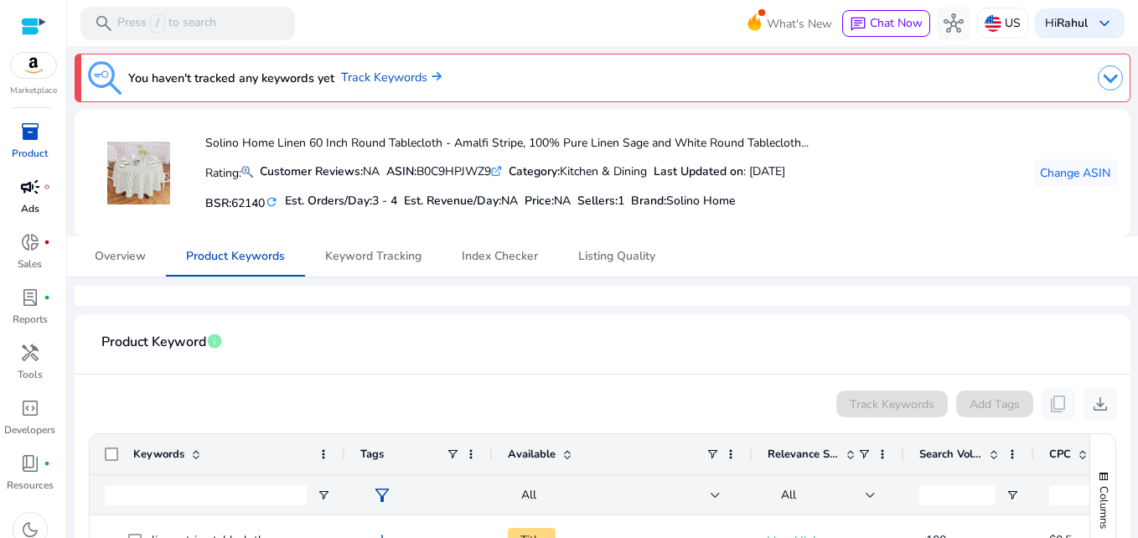
click at [43, 200] on link "campaign fiber_manual_record Ads" at bounding box center [29, 200] width 59 height 55
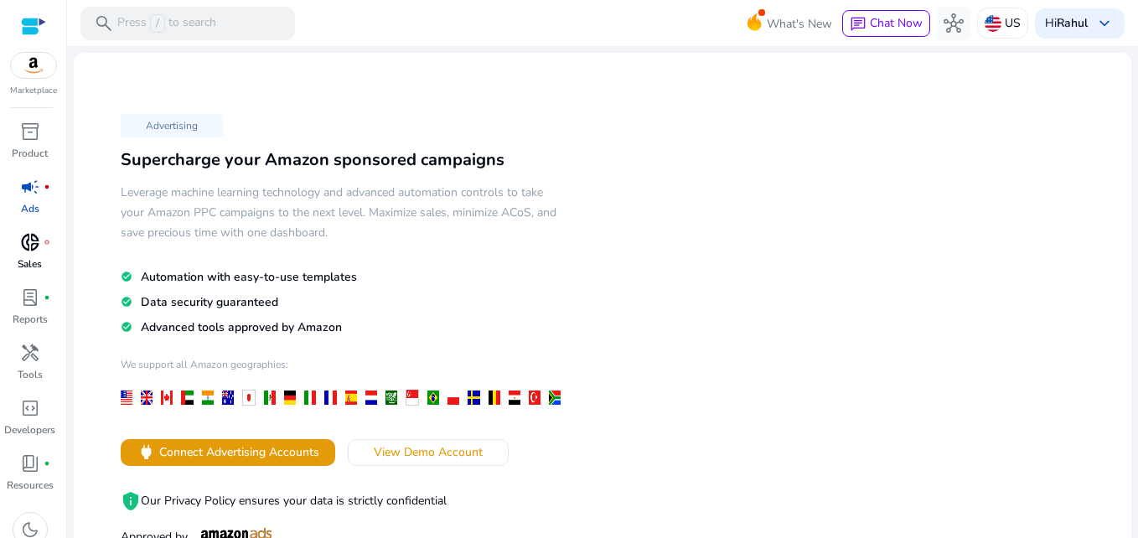
click at [18, 244] on div "donut_small fiber_manual_record" at bounding box center [30, 242] width 47 height 27
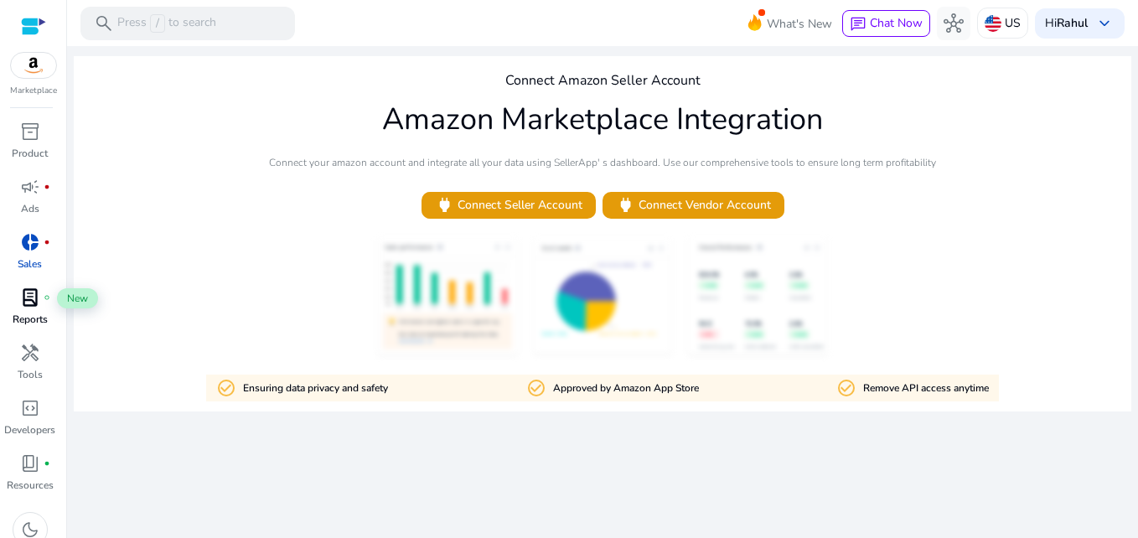
click at [17, 302] on div "lab_profile fiber_manual_record" at bounding box center [30, 297] width 47 height 27
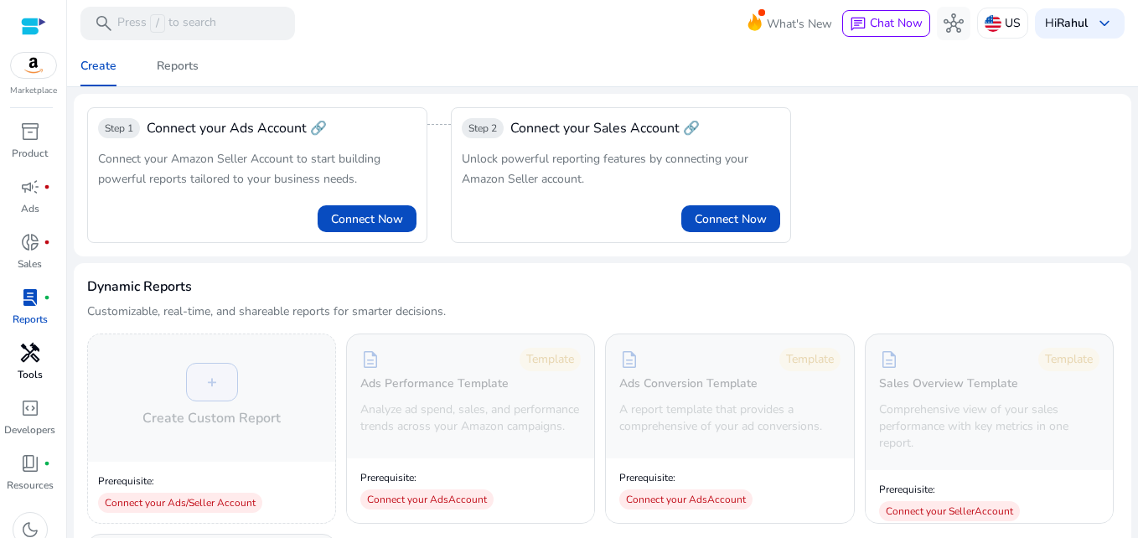
click at [20, 363] on span "handyman" at bounding box center [30, 353] width 20 height 20
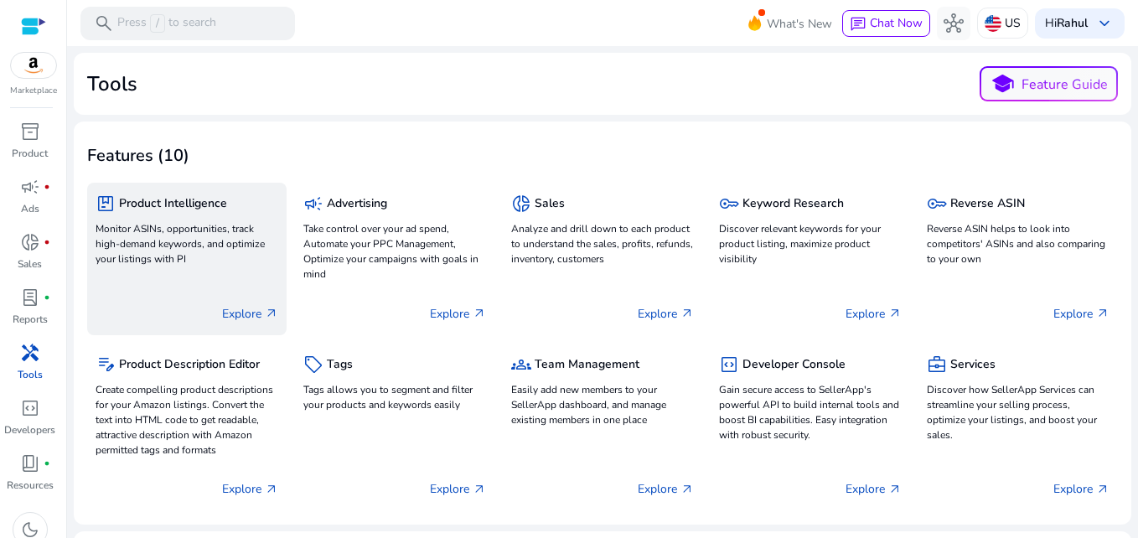
click at [184, 267] on div "package Product Intelligence Monitor ASINs, opportunities, track high-demand ke…" at bounding box center [187, 230] width 183 height 79
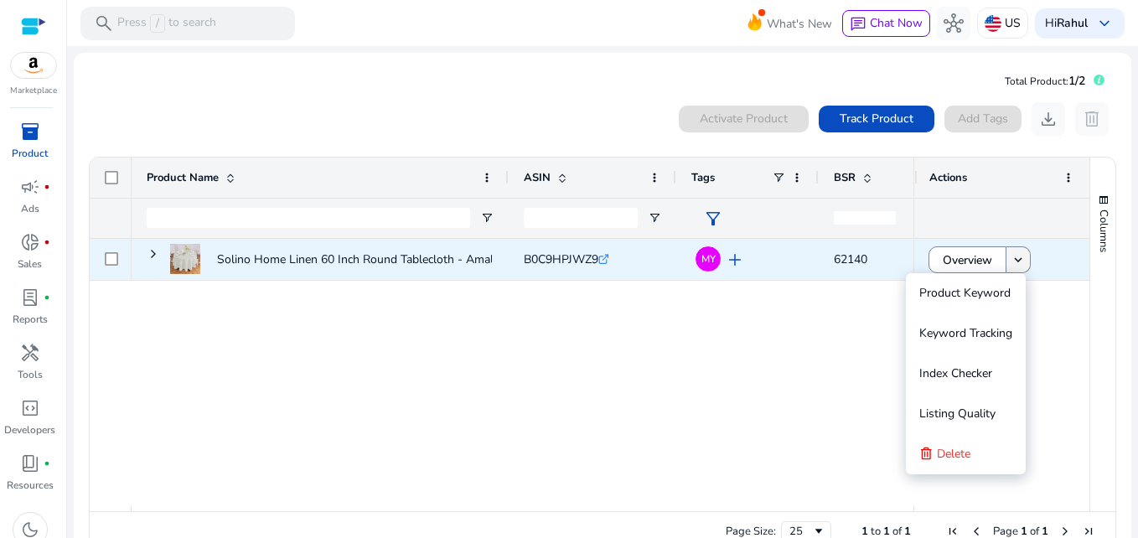
click at [1011, 261] on mat-icon "keyboard_arrow_down" at bounding box center [1018, 259] width 15 height 15
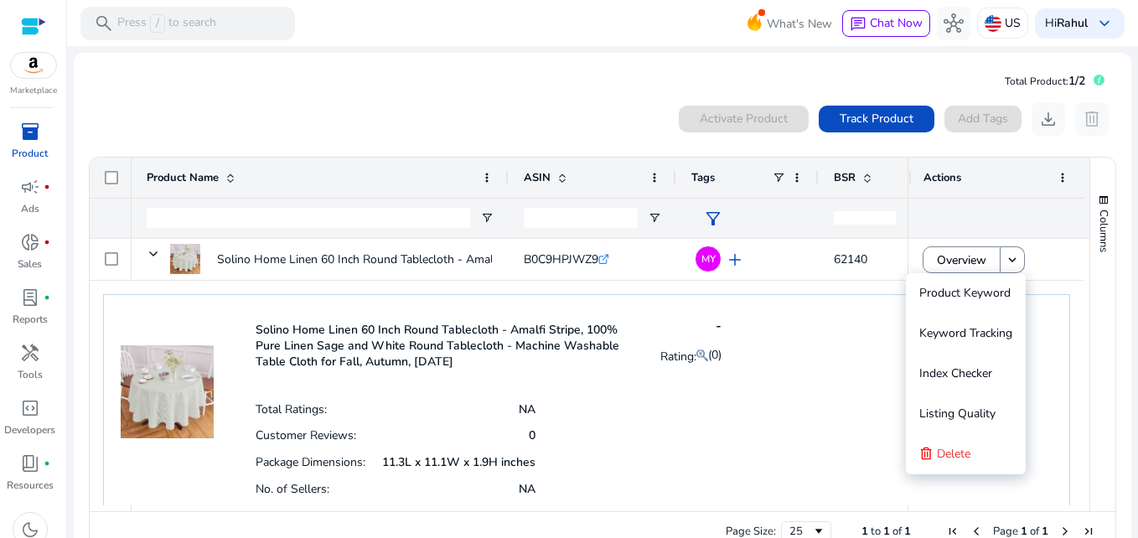
click at [843, 358] on div "Solino Home Linen 60 Inch Round Tablecloth - Amalfi Stripe, 100% Pure Linen Sag…" at bounding box center [586, 419] width 967 height 251
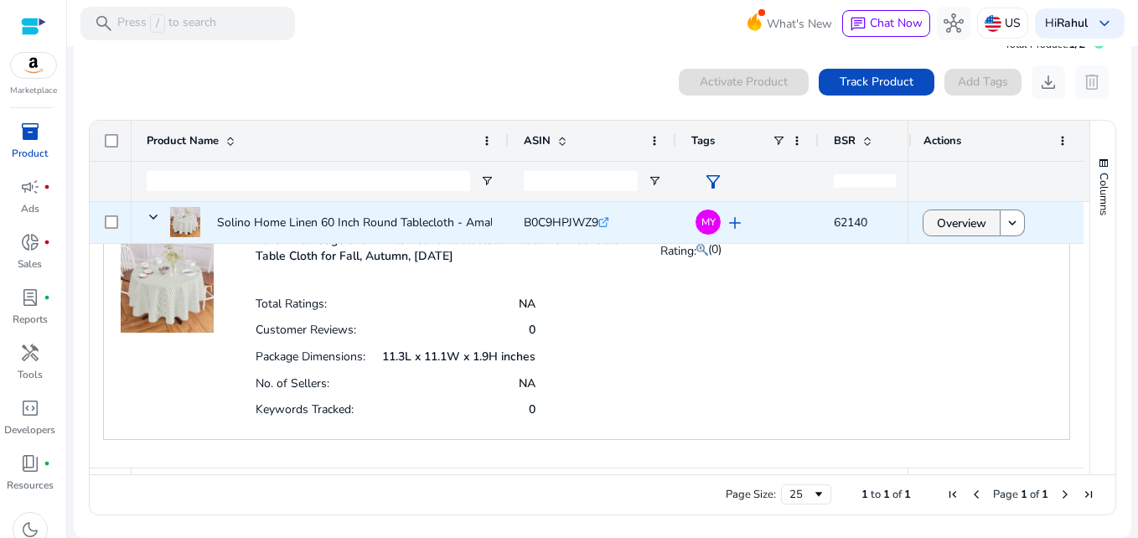
click at [937, 213] on span "Overview" at bounding box center [961, 223] width 49 height 34
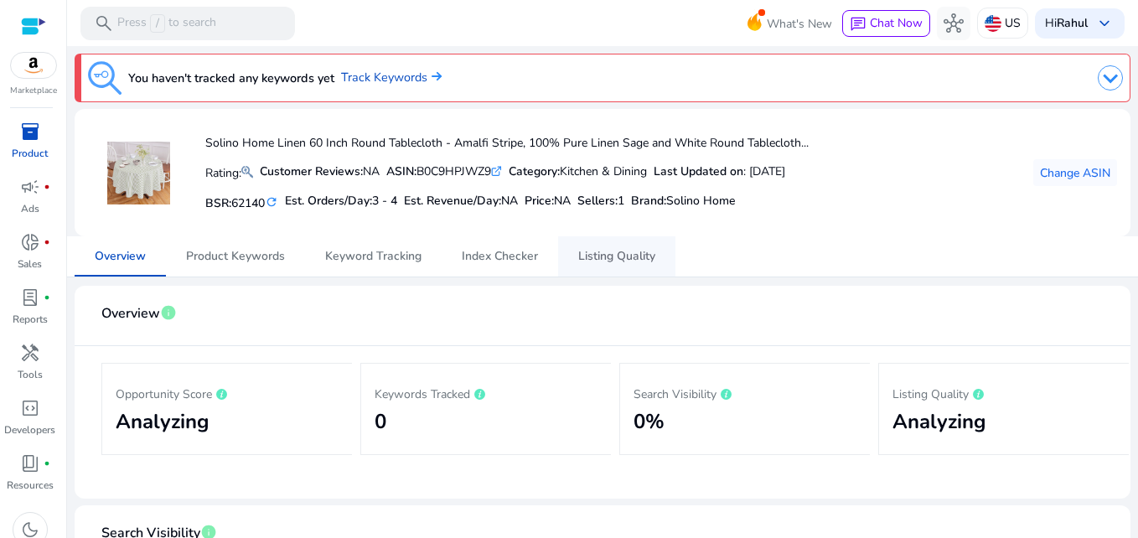
click at [656, 254] on link "Listing Quality" at bounding box center [616, 256] width 117 height 40
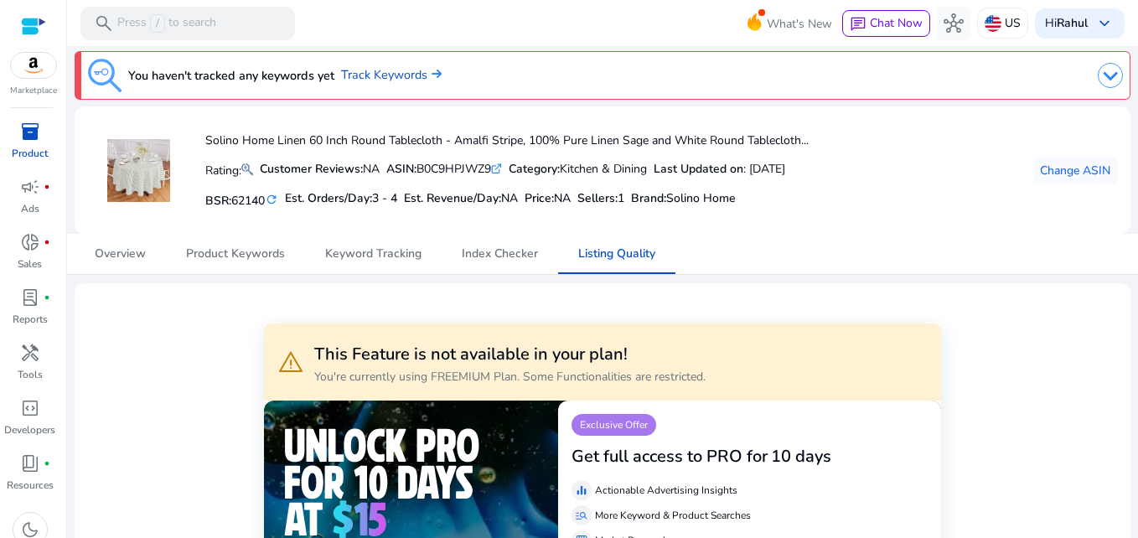
scroll to position [2, 0]
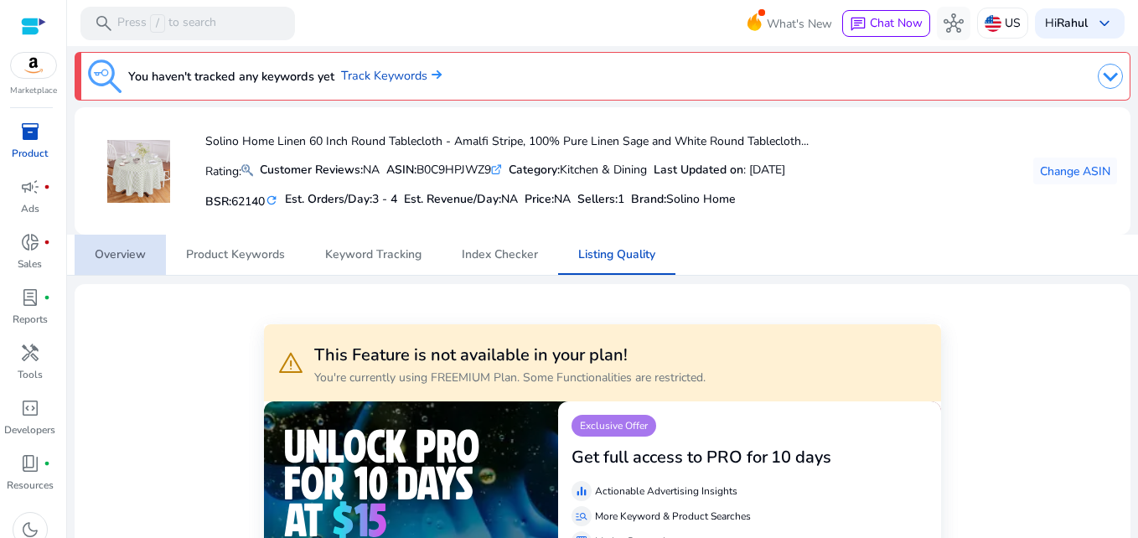
click at [130, 246] on span "Overview" at bounding box center [120, 255] width 51 height 40
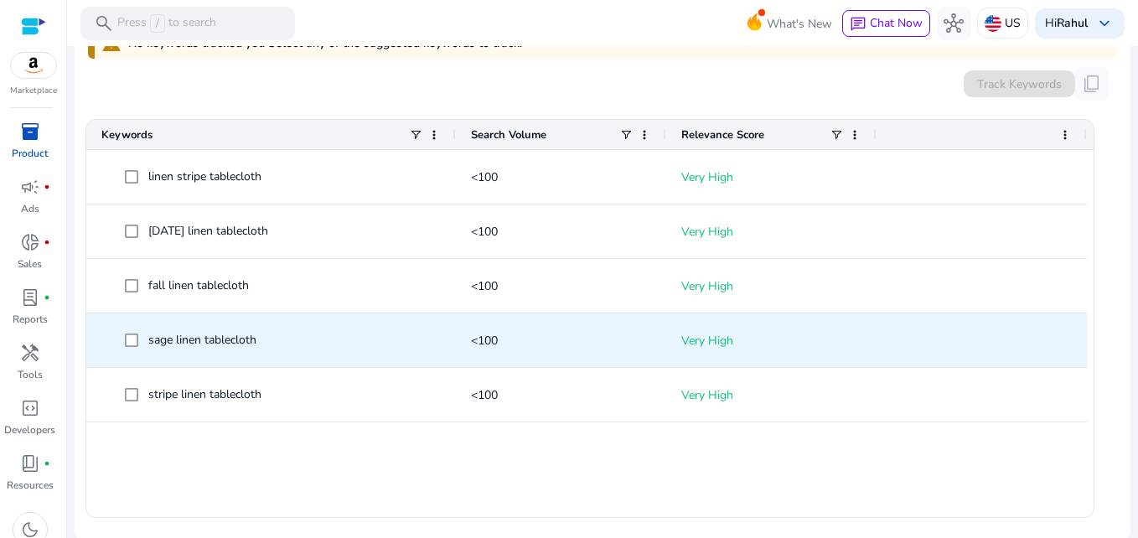
scroll to position [561, 0]
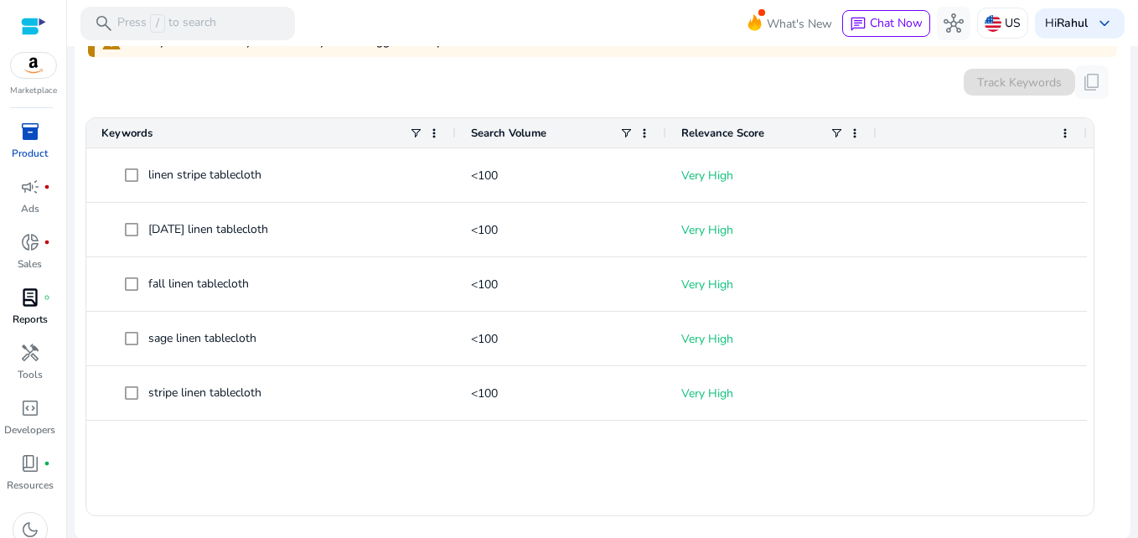
click at [38, 325] on p "Reports" at bounding box center [30, 319] width 35 height 15
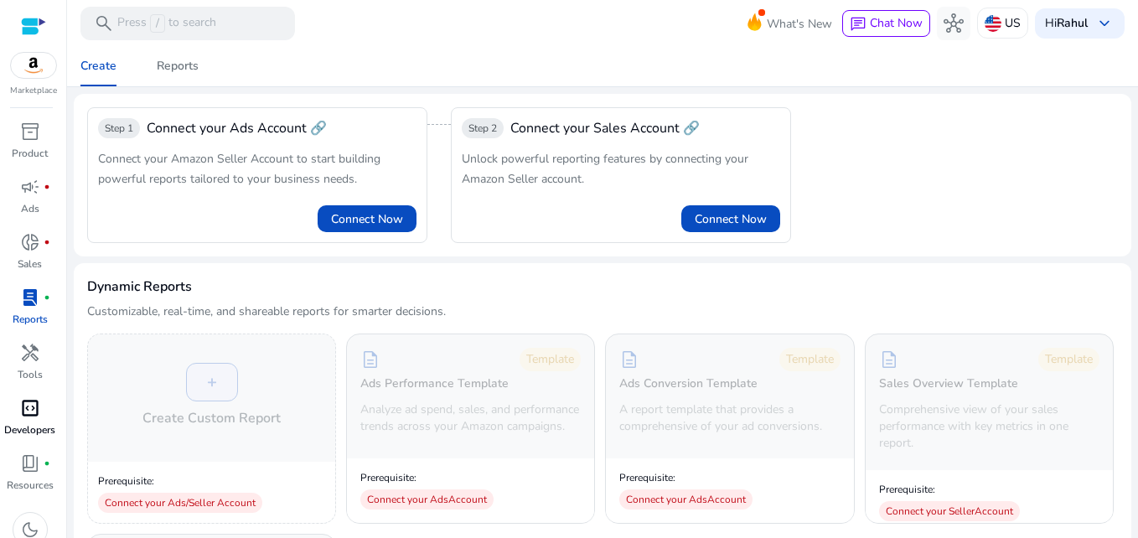
scroll to position [16, 0]
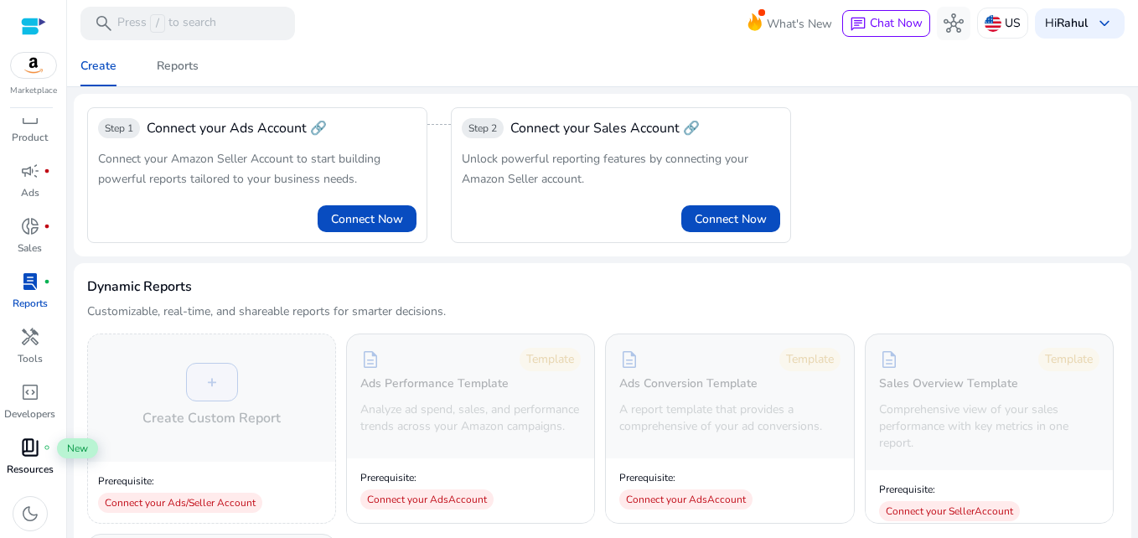
click at [36, 454] on span "book_4" at bounding box center [30, 447] width 20 height 20
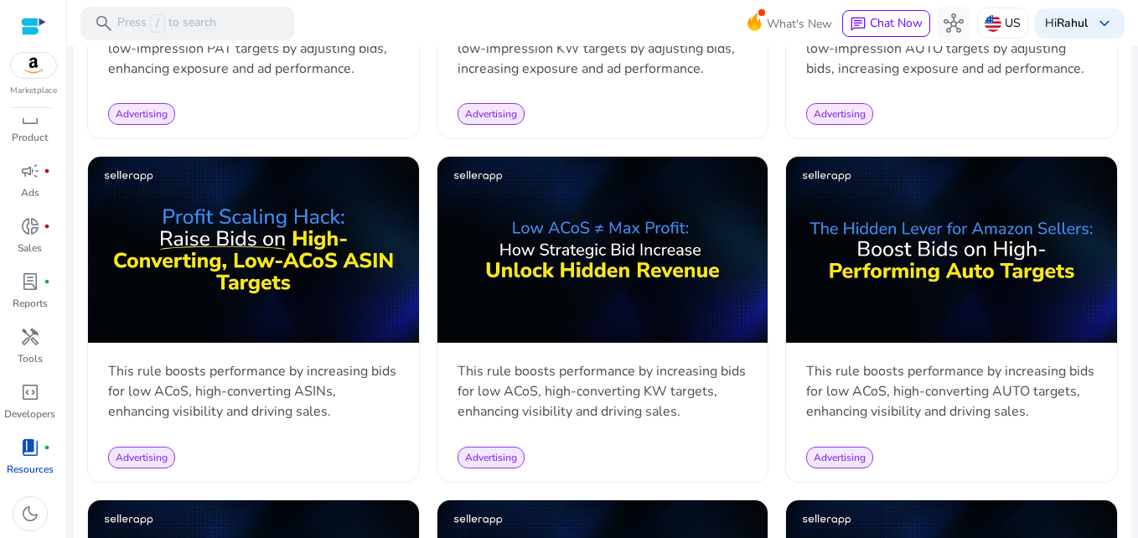
scroll to position [1039, 0]
